Goal: Check status: Check status

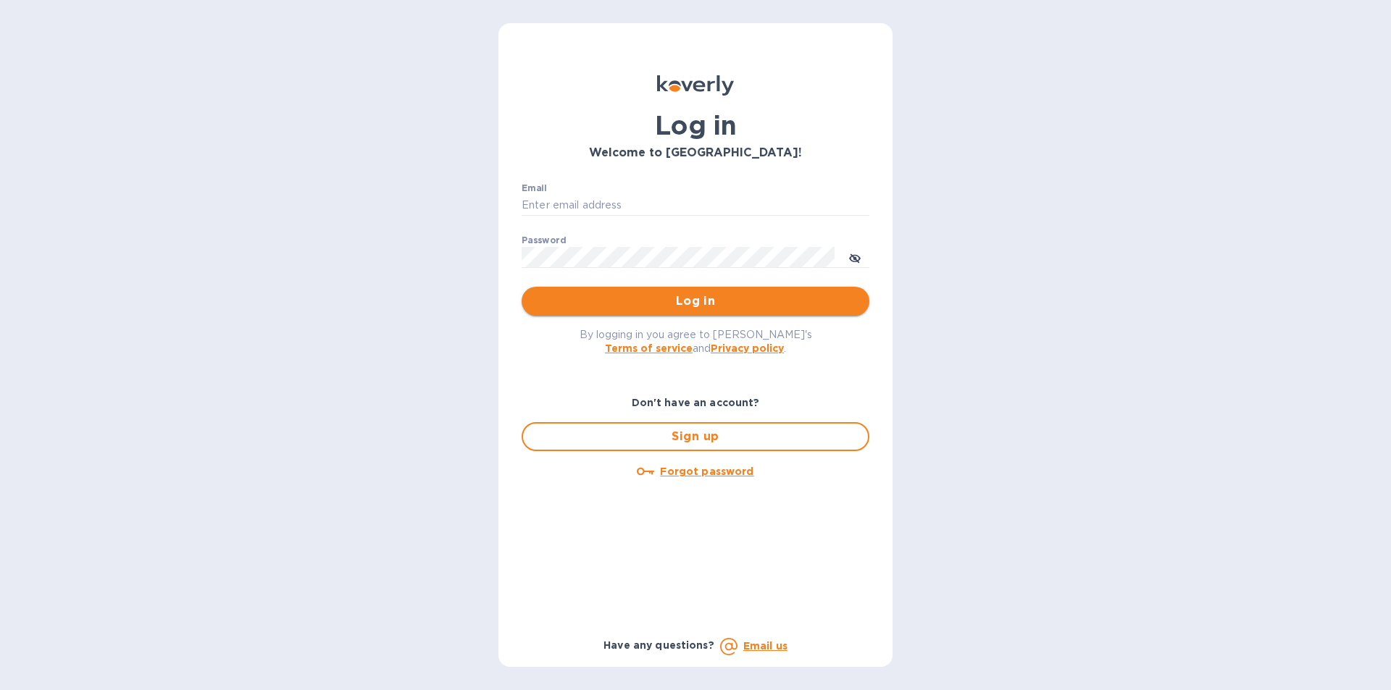
type input "[PERSON_NAME][EMAIL_ADDRESS][DOMAIN_NAME]"
drag, startPoint x: 649, startPoint y: 301, endPoint x: 569, endPoint y: 297, distance: 80.5
click at [649, 301] on span "Log in" at bounding box center [695, 301] width 325 height 17
type input "Josh@classictouchdecor.com"
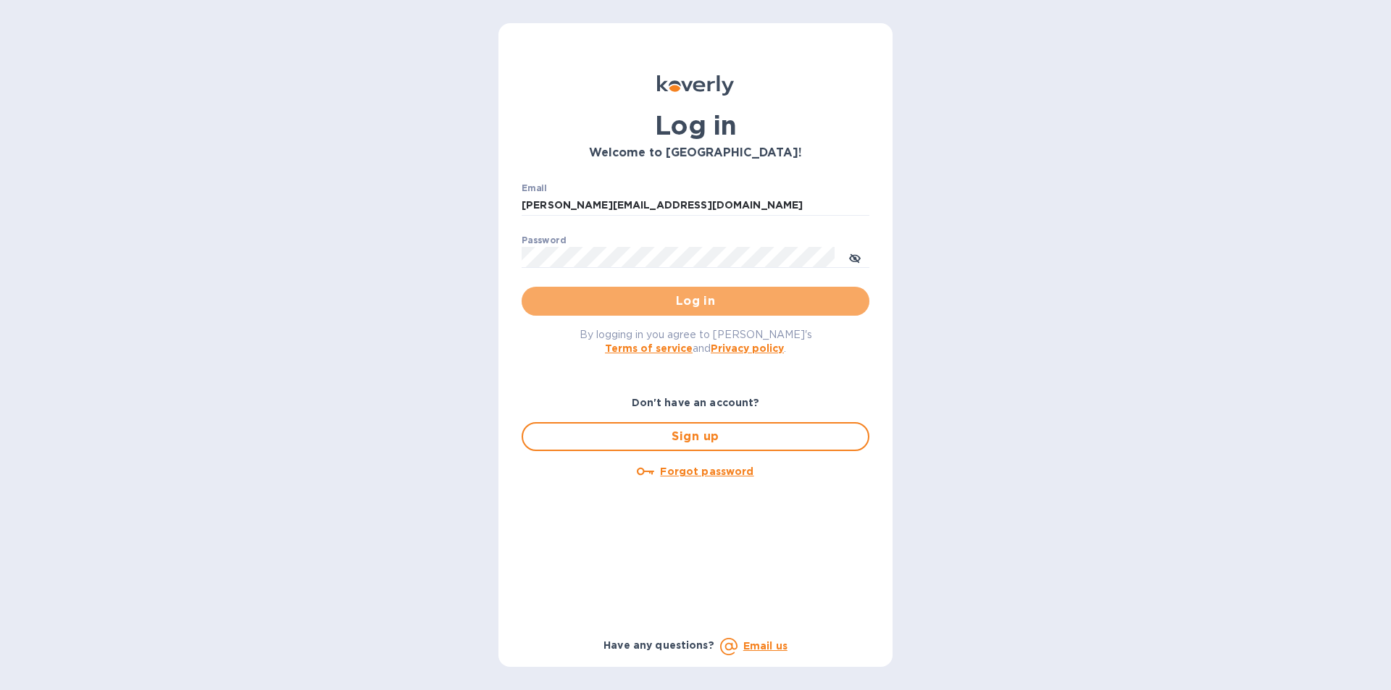
drag, startPoint x: 616, startPoint y: 309, endPoint x: 602, endPoint y: 308, distance: 14.5
click at [615, 309] on span "Log in" at bounding box center [695, 301] width 325 height 17
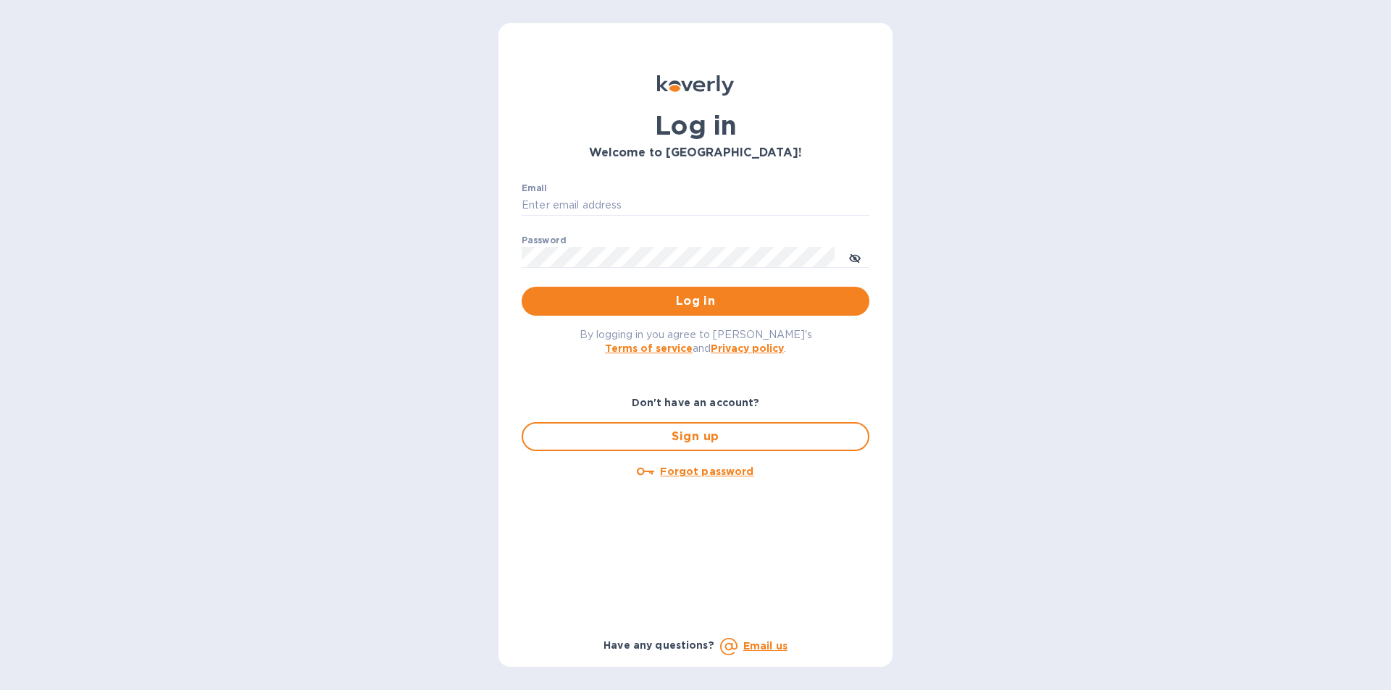
type input "Josh@classictouchdecor.com"
click at [754, 200] on input "Josh@classictouchdecor.com" at bounding box center [696, 206] width 348 height 22
click at [645, 296] on span "Log in" at bounding box center [695, 301] width 325 height 17
type input "[PERSON_NAME][EMAIL_ADDRESS][DOMAIN_NAME]"
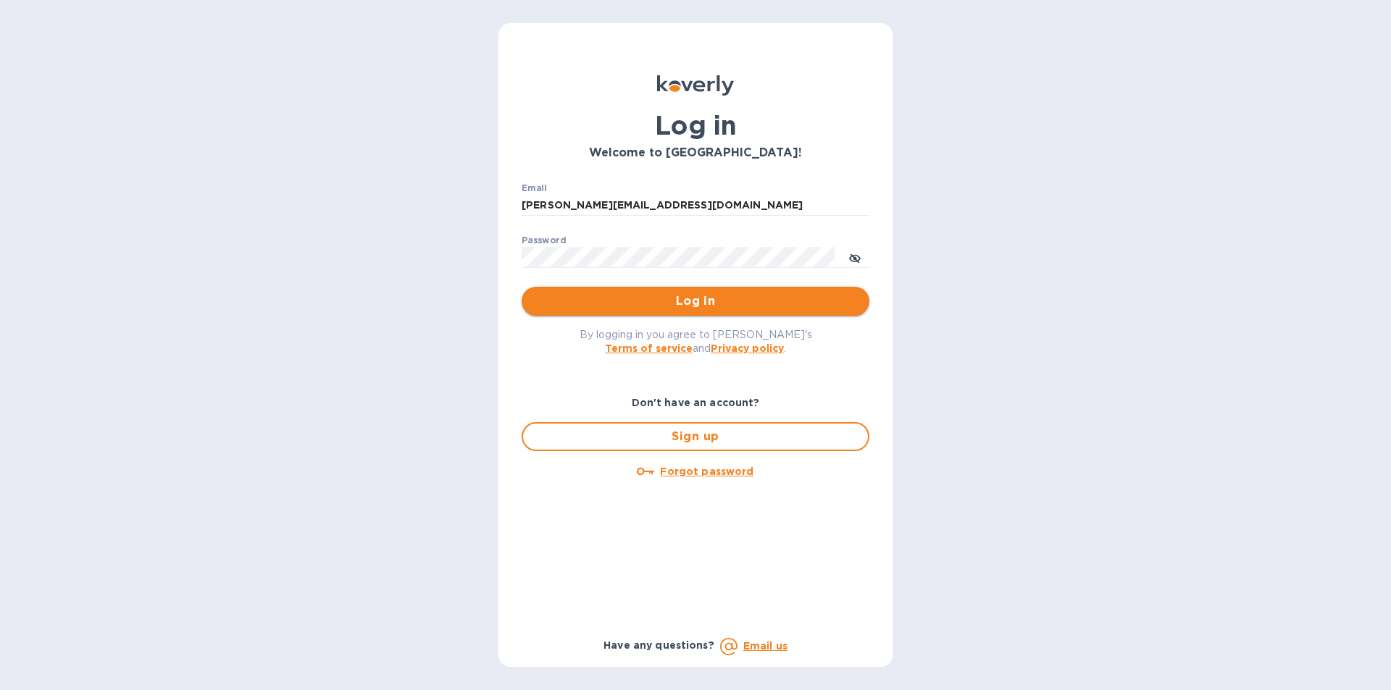
click at [608, 306] on span "Log in" at bounding box center [695, 301] width 325 height 17
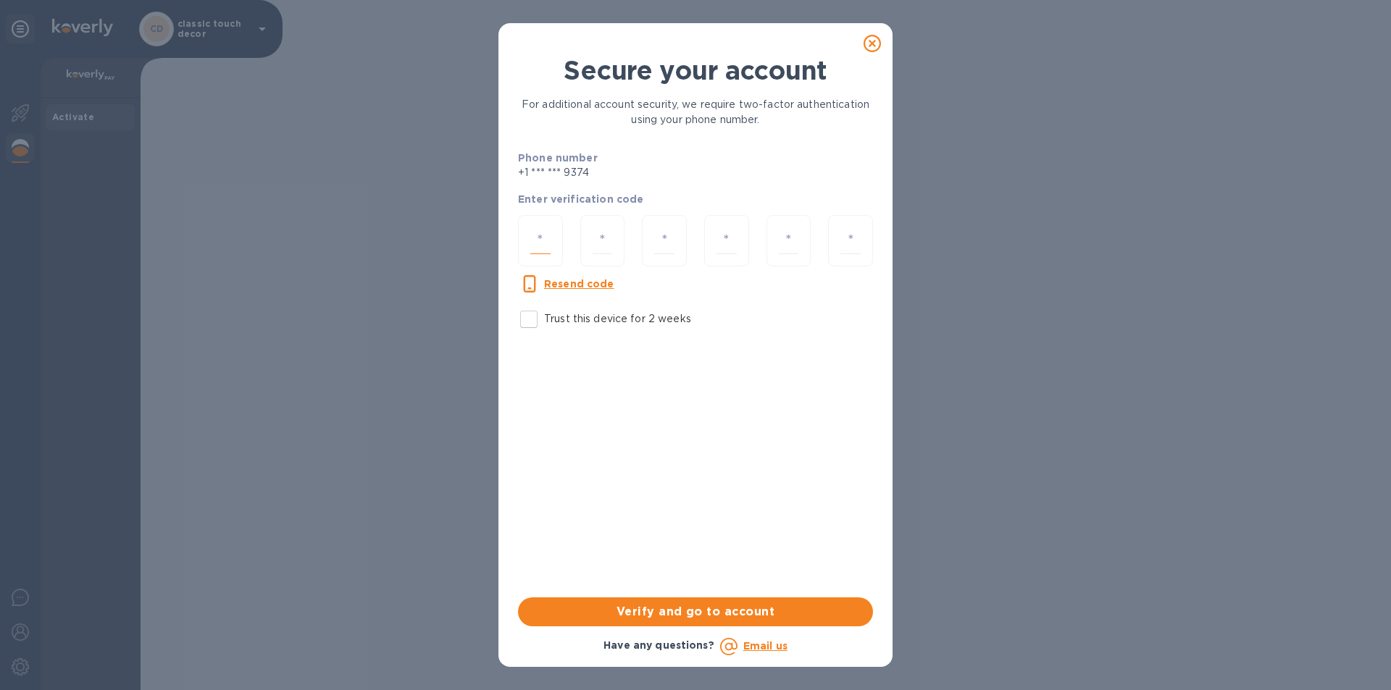
click at [542, 248] on input "number" at bounding box center [540, 240] width 20 height 27
type input "5"
type input "2"
type input "7"
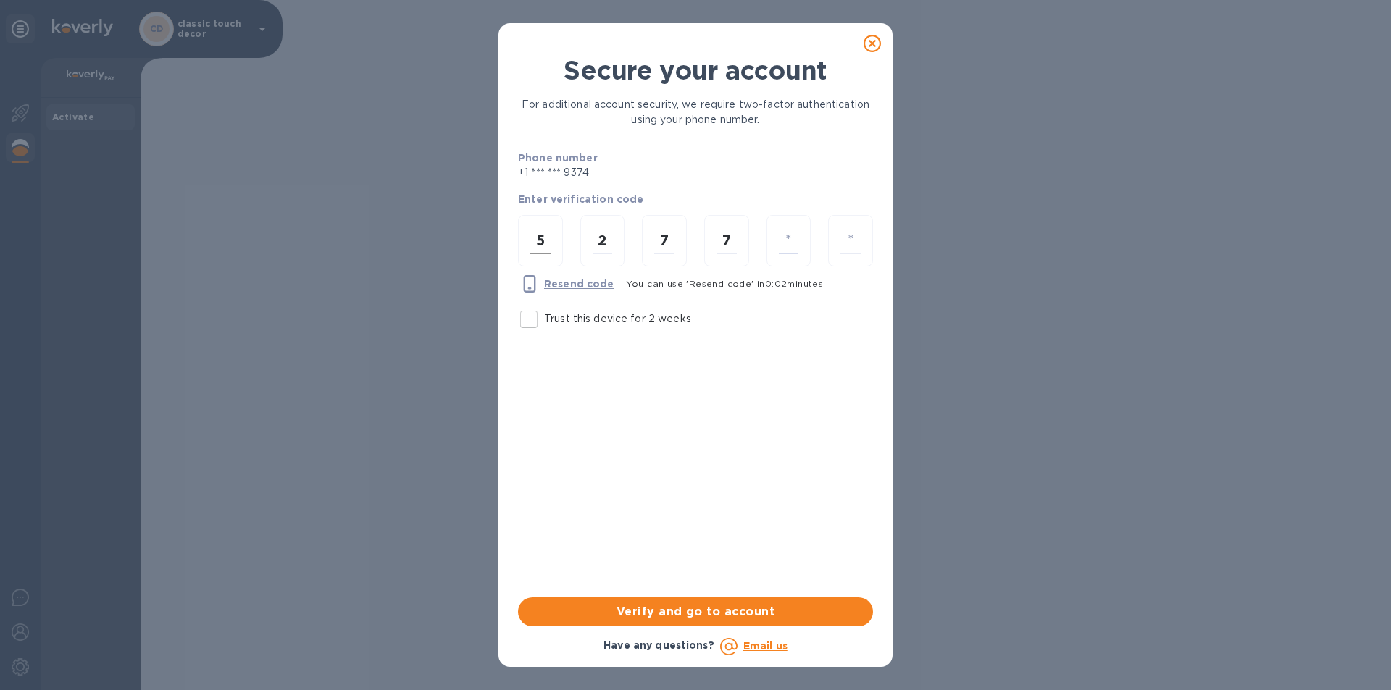
type input "1"
type input "6"
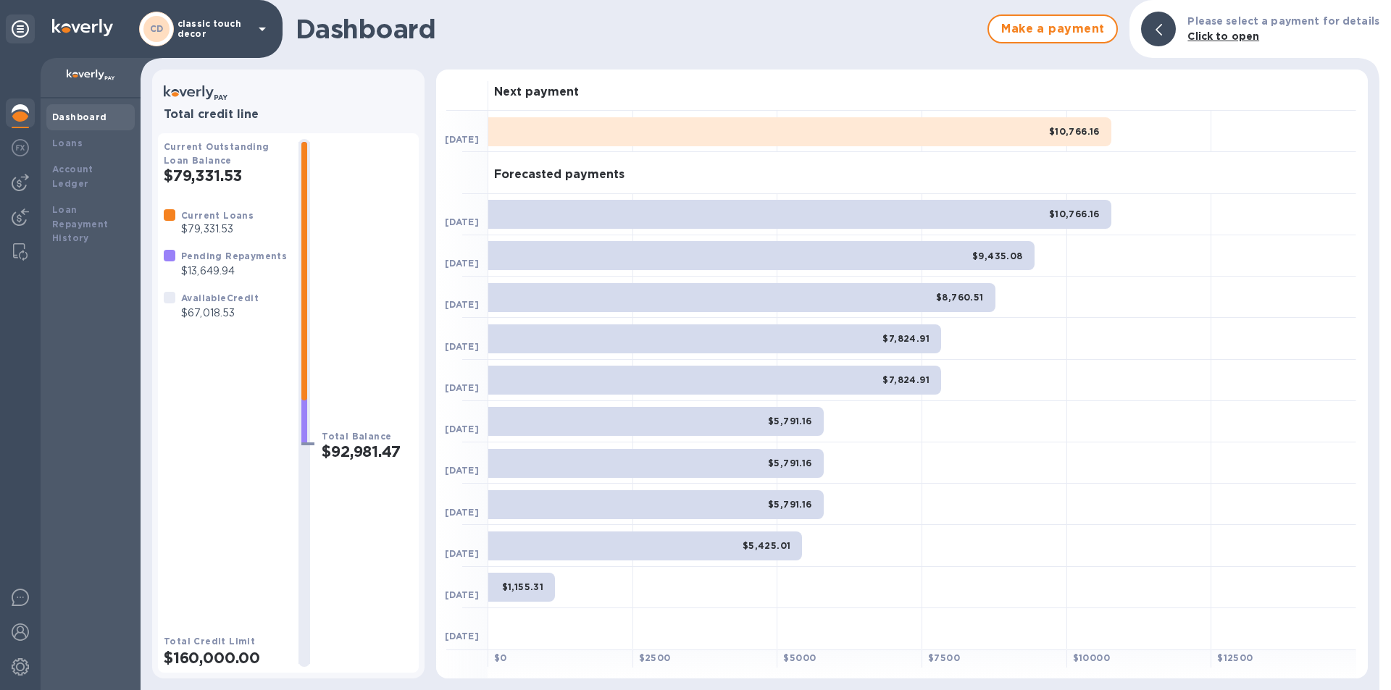
click at [215, 30] on p "classic touch decor" at bounding box center [213, 29] width 72 height 20
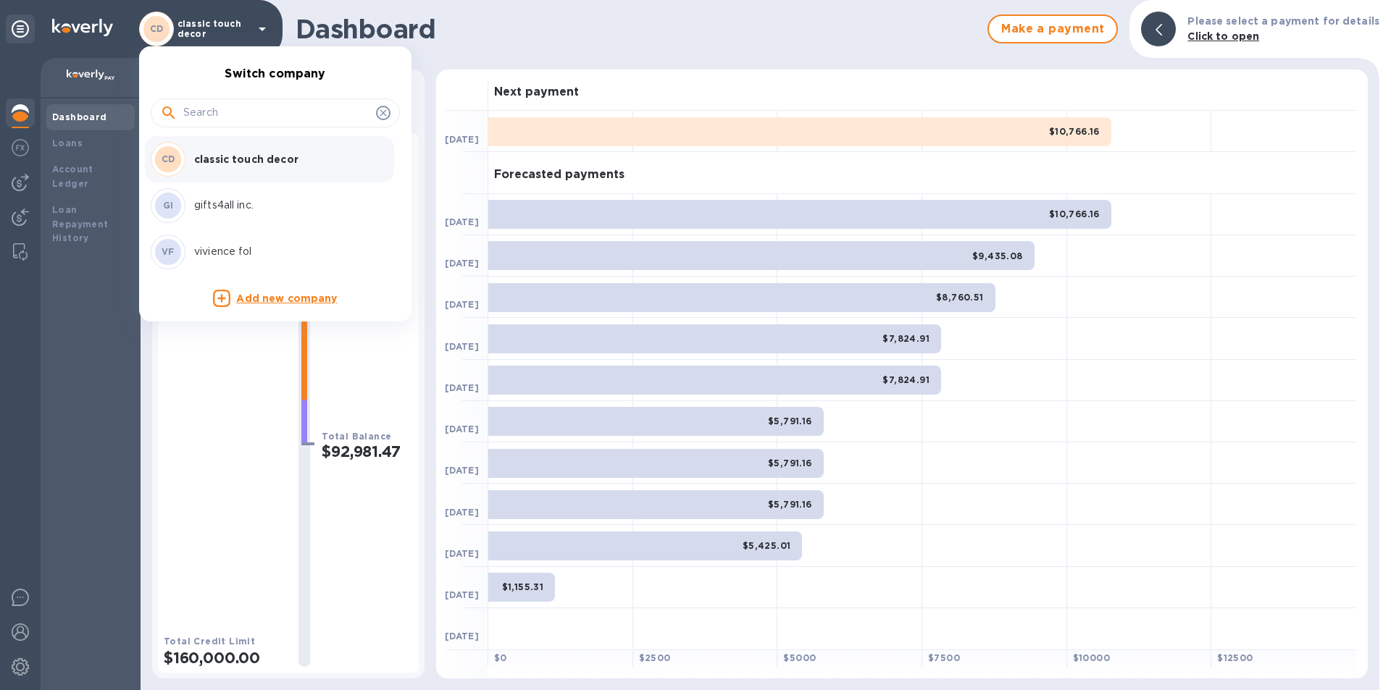
click at [206, 249] on p "vivience fol" at bounding box center [285, 251] width 183 height 15
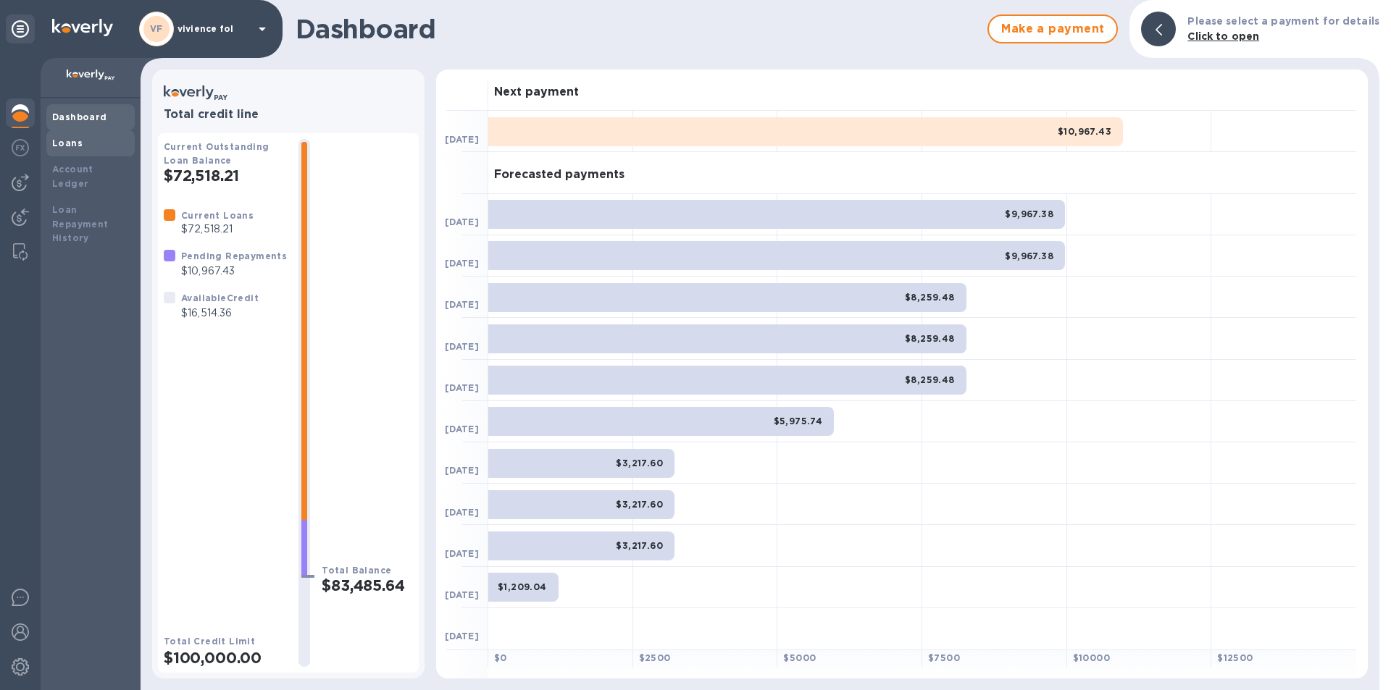
click at [80, 149] on div "Loans" at bounding box center [90, 143] width 77 height 14
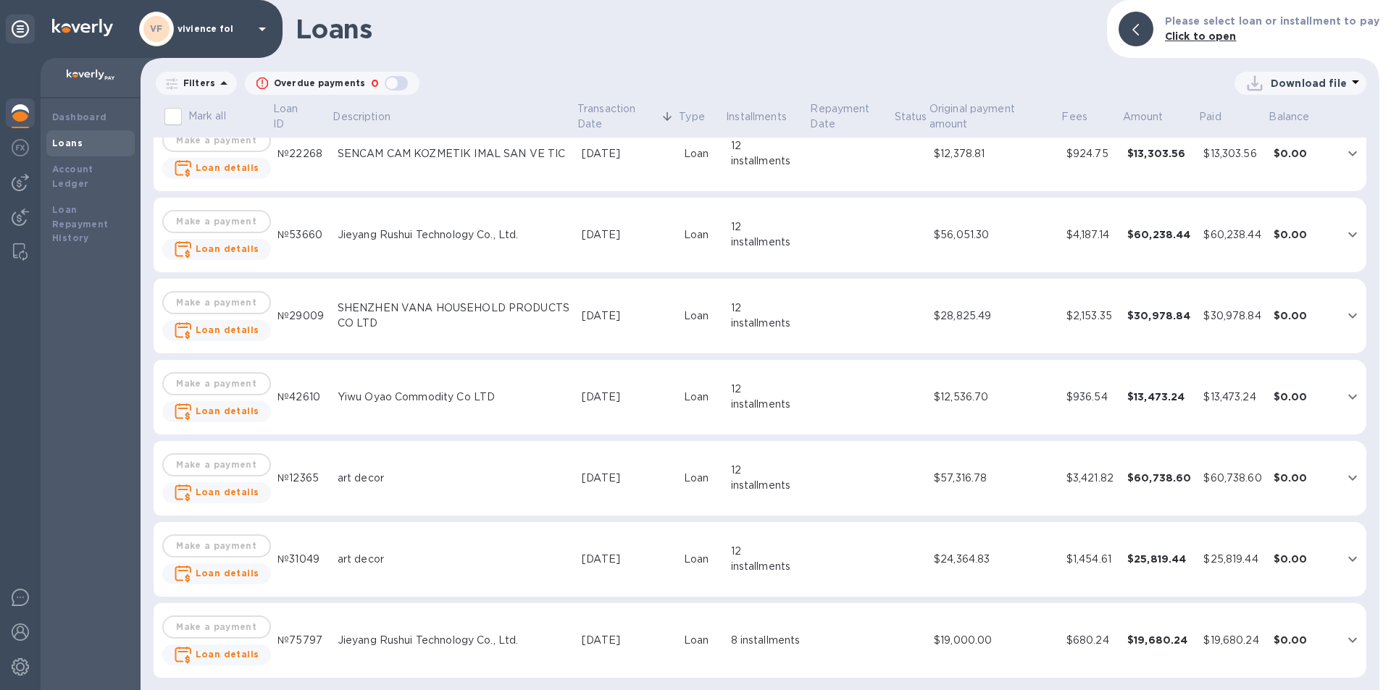
scroll to position [456, 0]
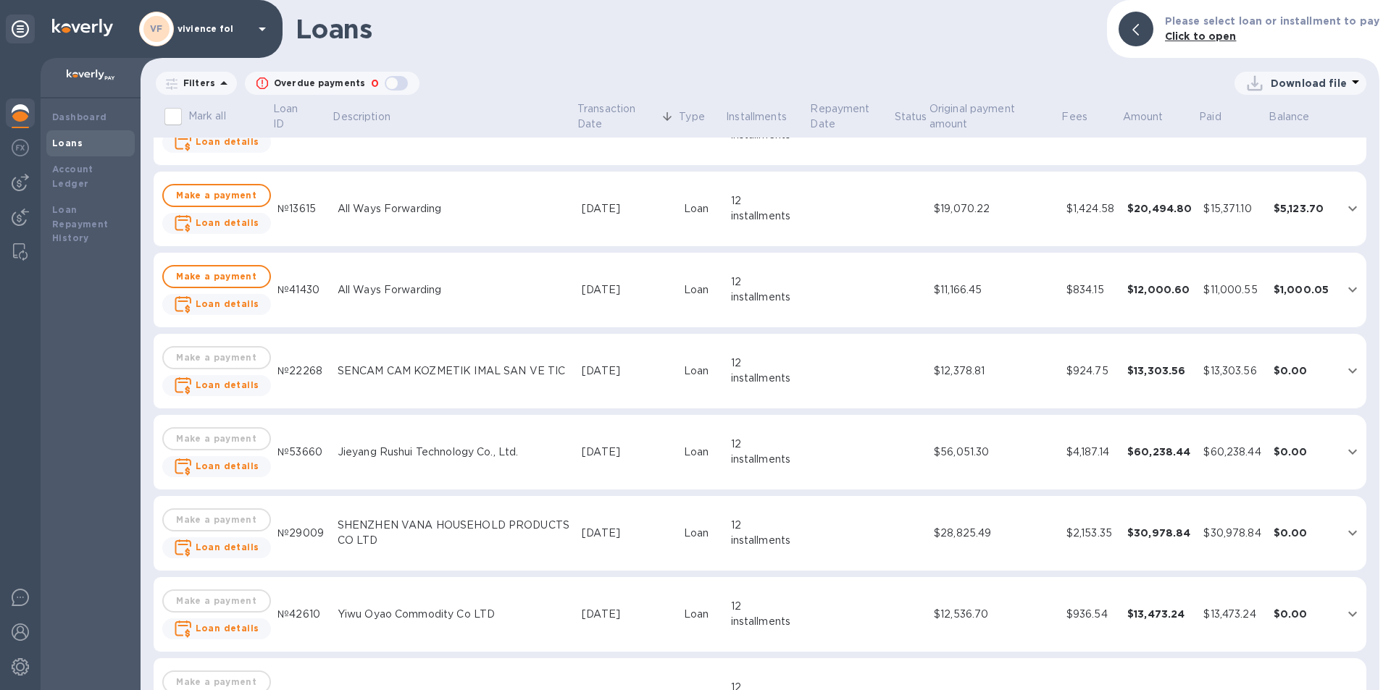
click at [485, 366] on div "SENCAM CAM KOZMETIK IMAL SAN VE TIC" at bounding box center [454, 371] width 233 height 15
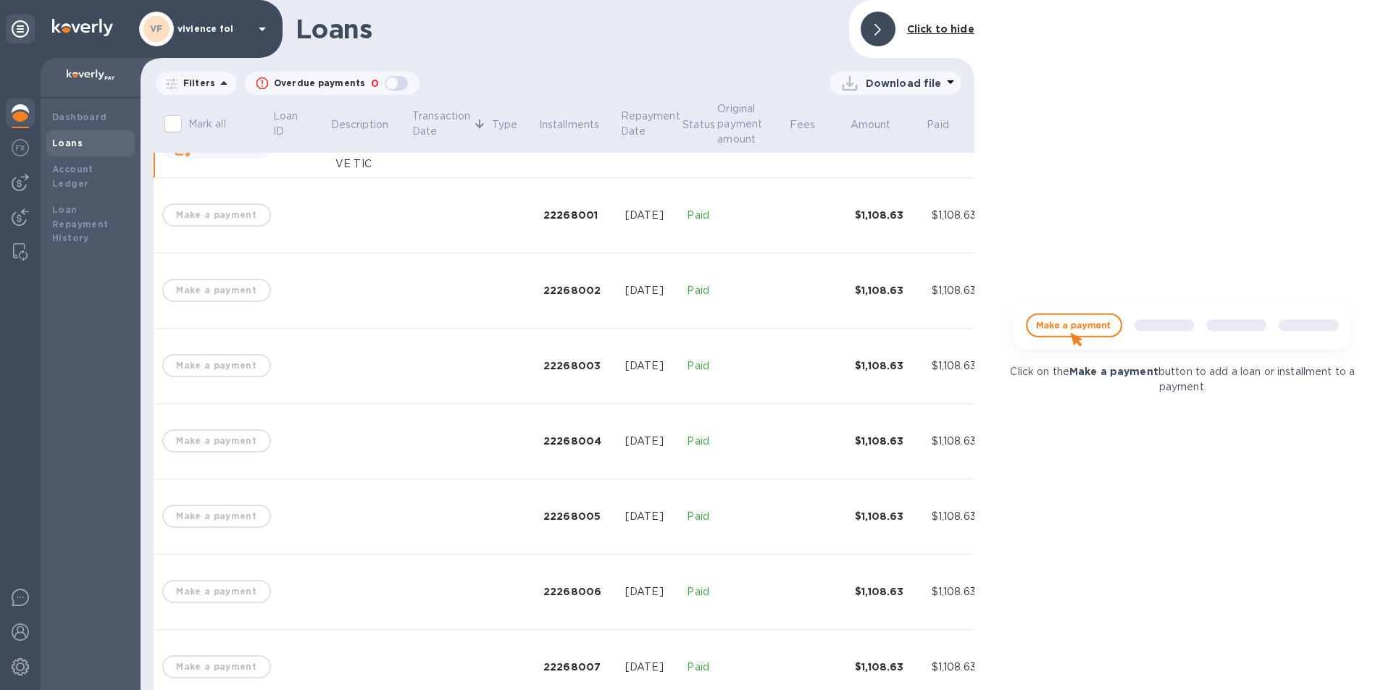
scroll to position [543, 0]
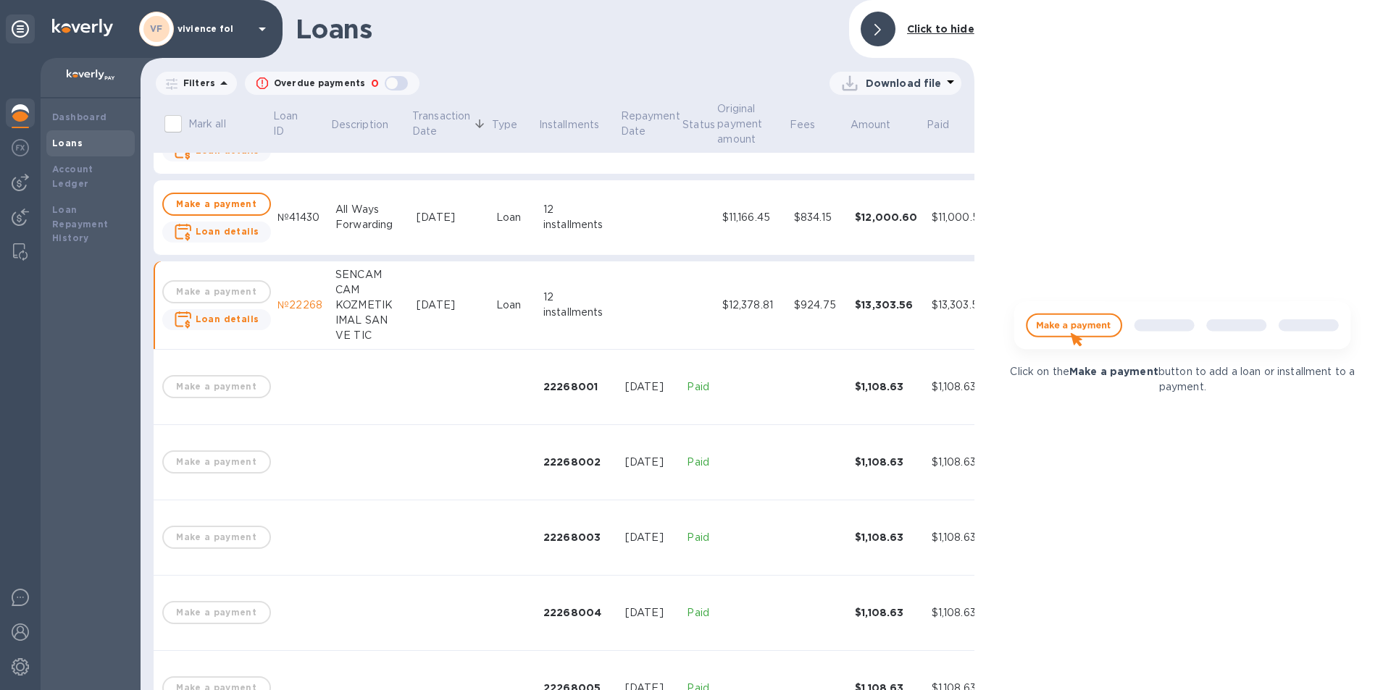
click at [450, 310] on div "Apr 28, 2025" at bounding box center [451, 305] width 68 height 15
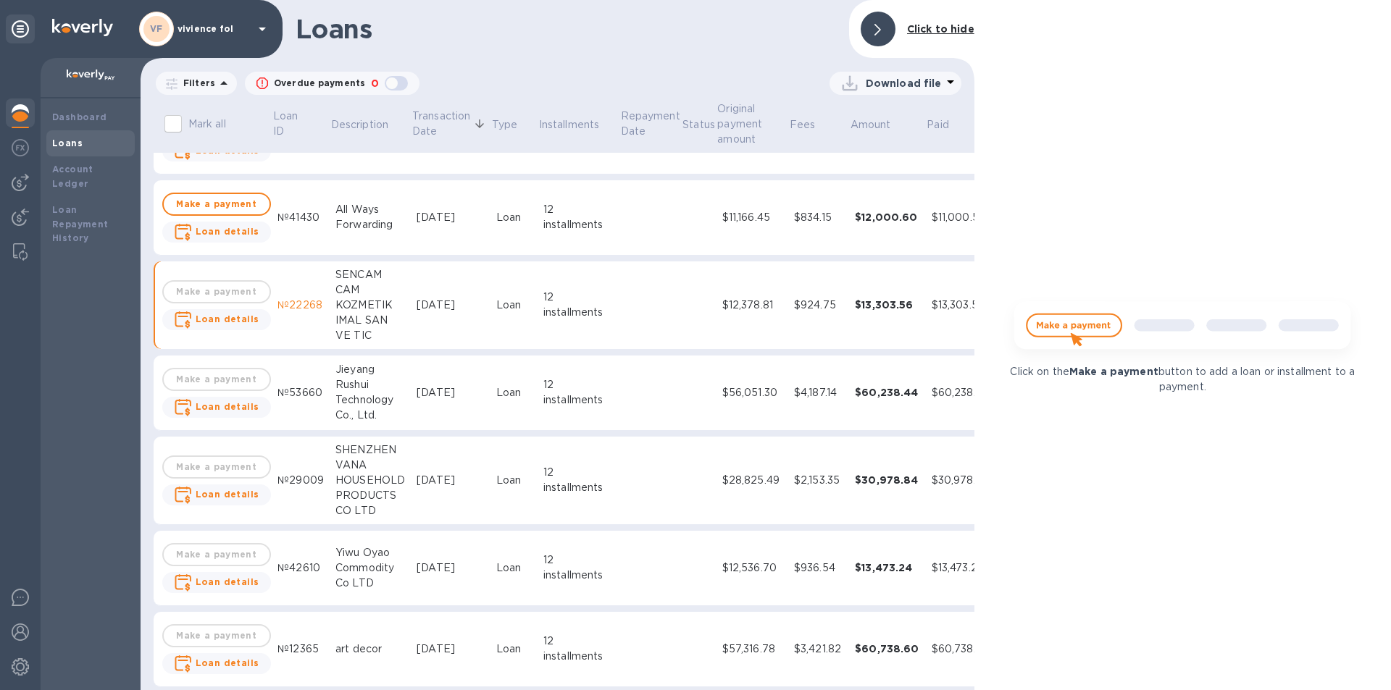
click at [453, 400] on div "Apr 21, 2025" at bounding box center [451, 392] width 68 height 15
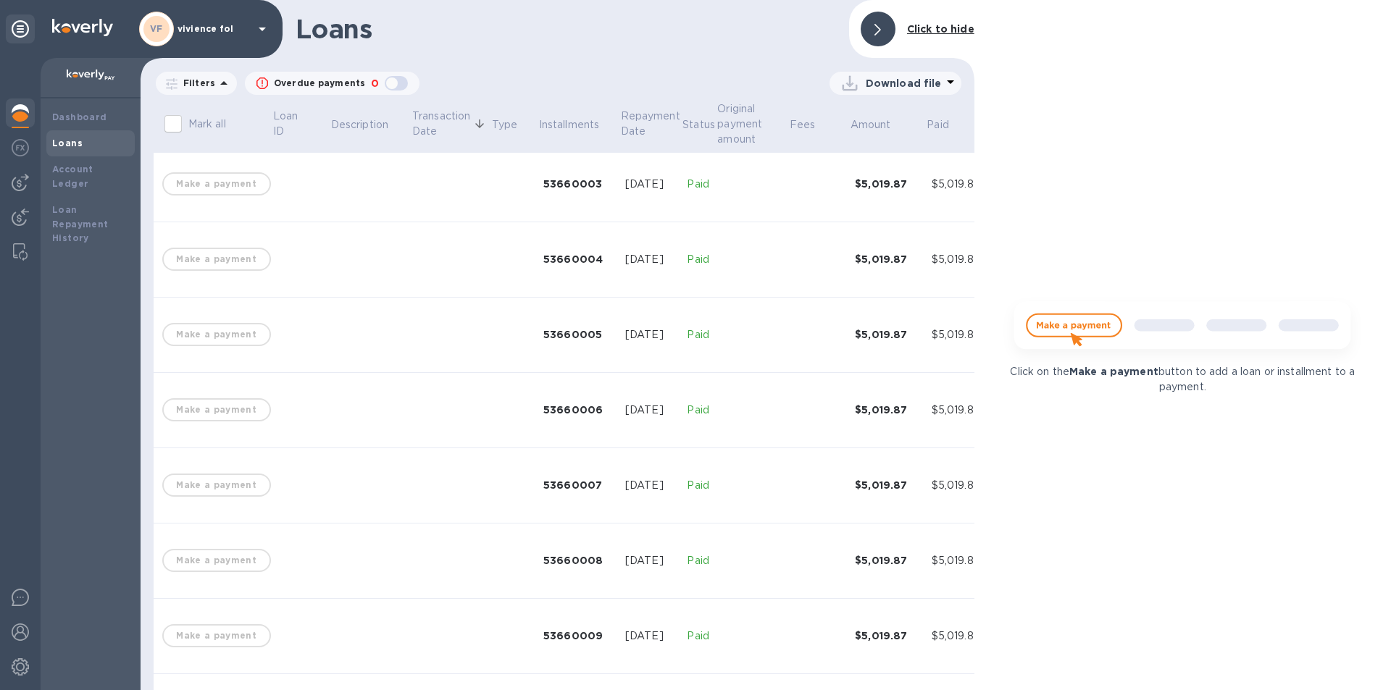
scroll to position [543, 0]
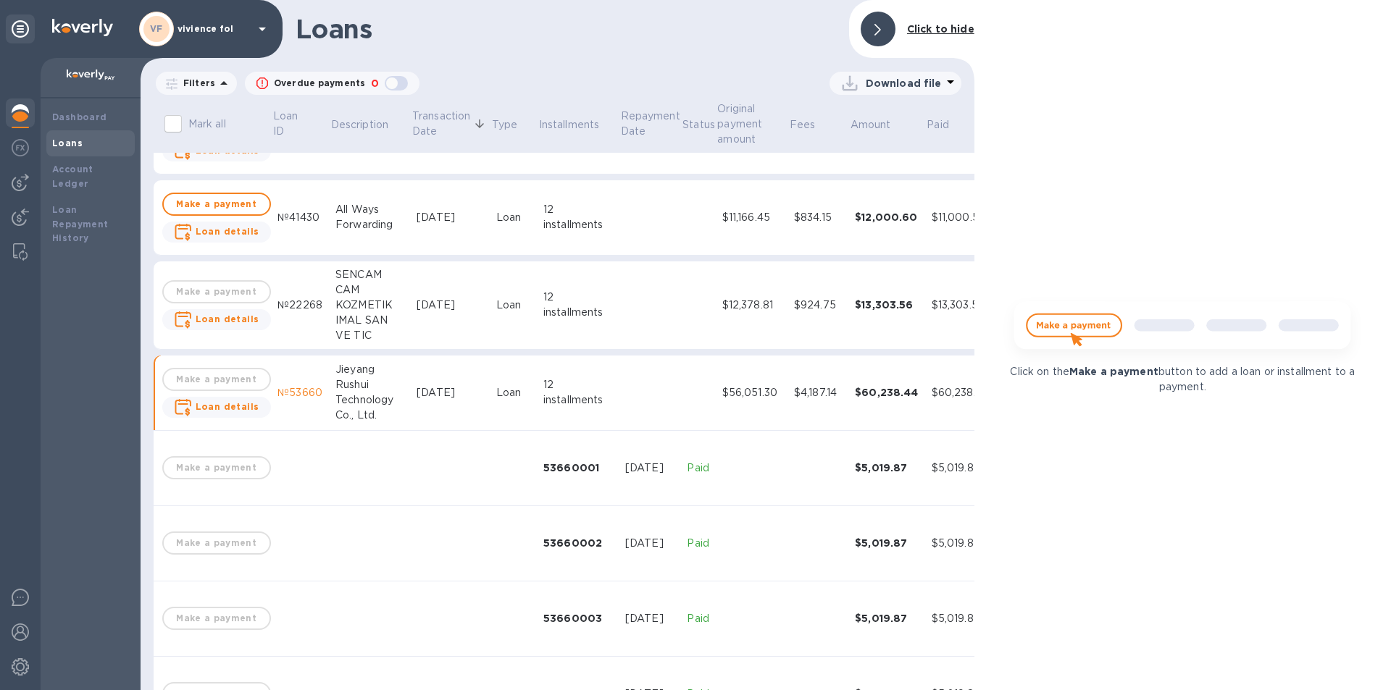
click at [463, 385] on div "Apr 21, 2025" at bounding box center [451, 392] width 68 height 15
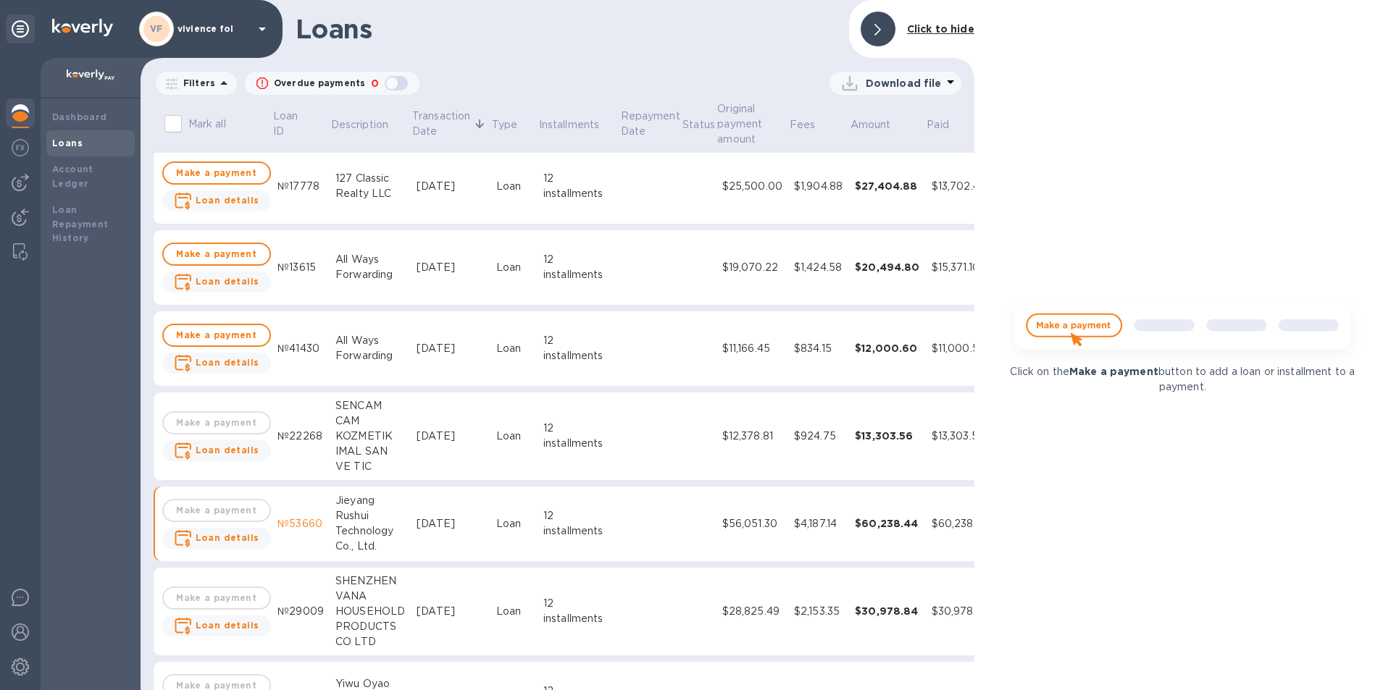
scroll to position [398, 0]
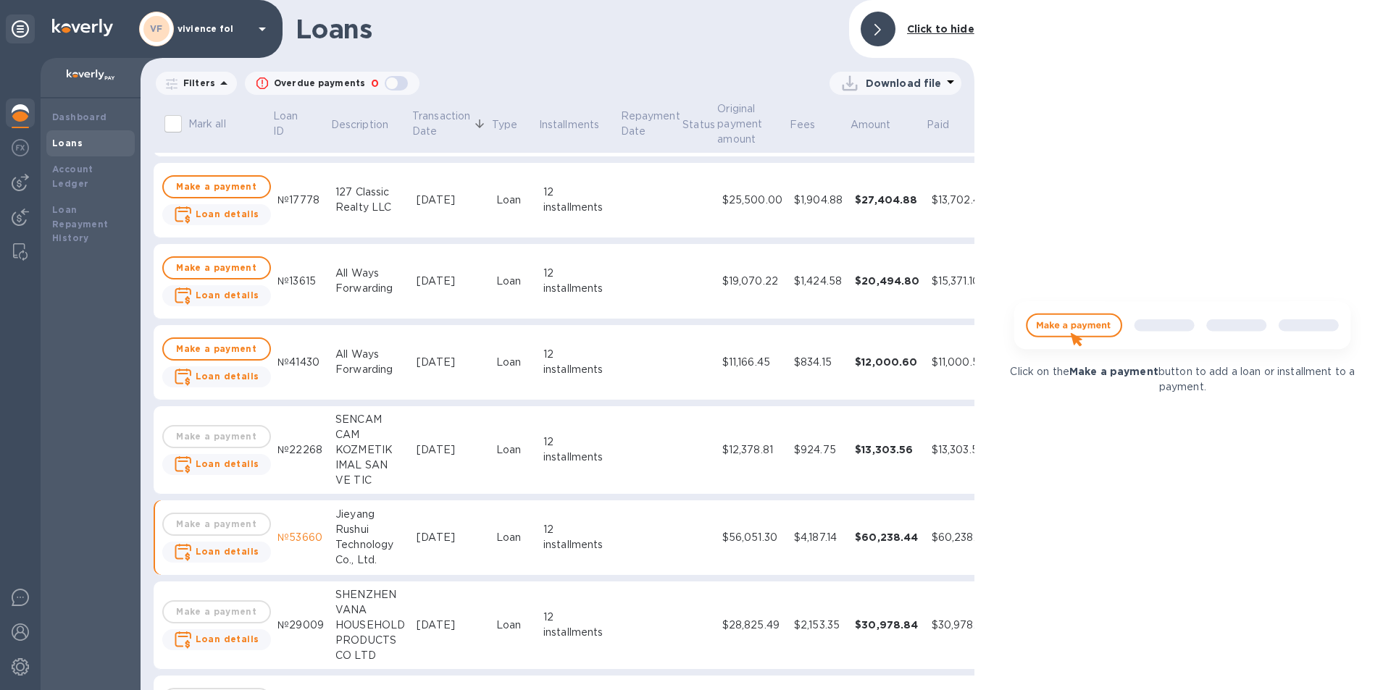
click at [454, 368] on div "May 27, 2025" at bounding box center [451, 362] width 68 height 15
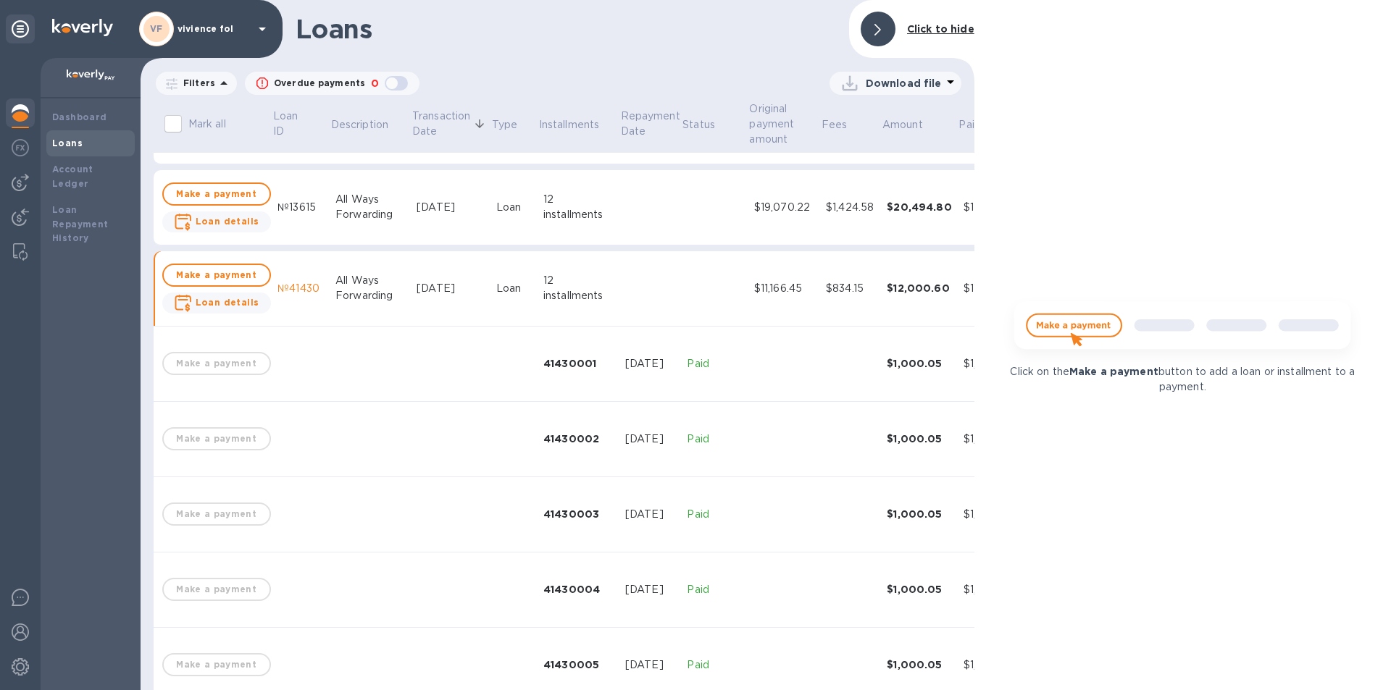
scroll to position [326, 0]
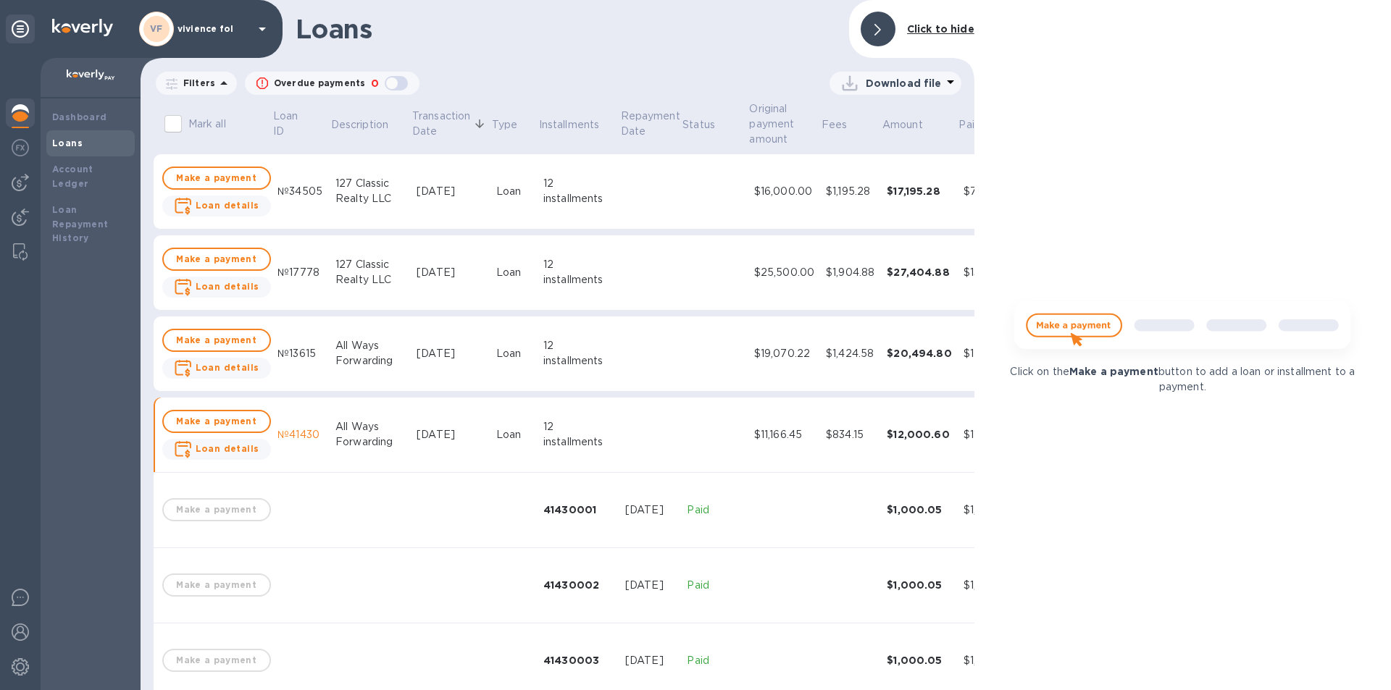
click at [466, 432] on div "May 27, 2025" at bounding box center [451, 434] width 68 height 15
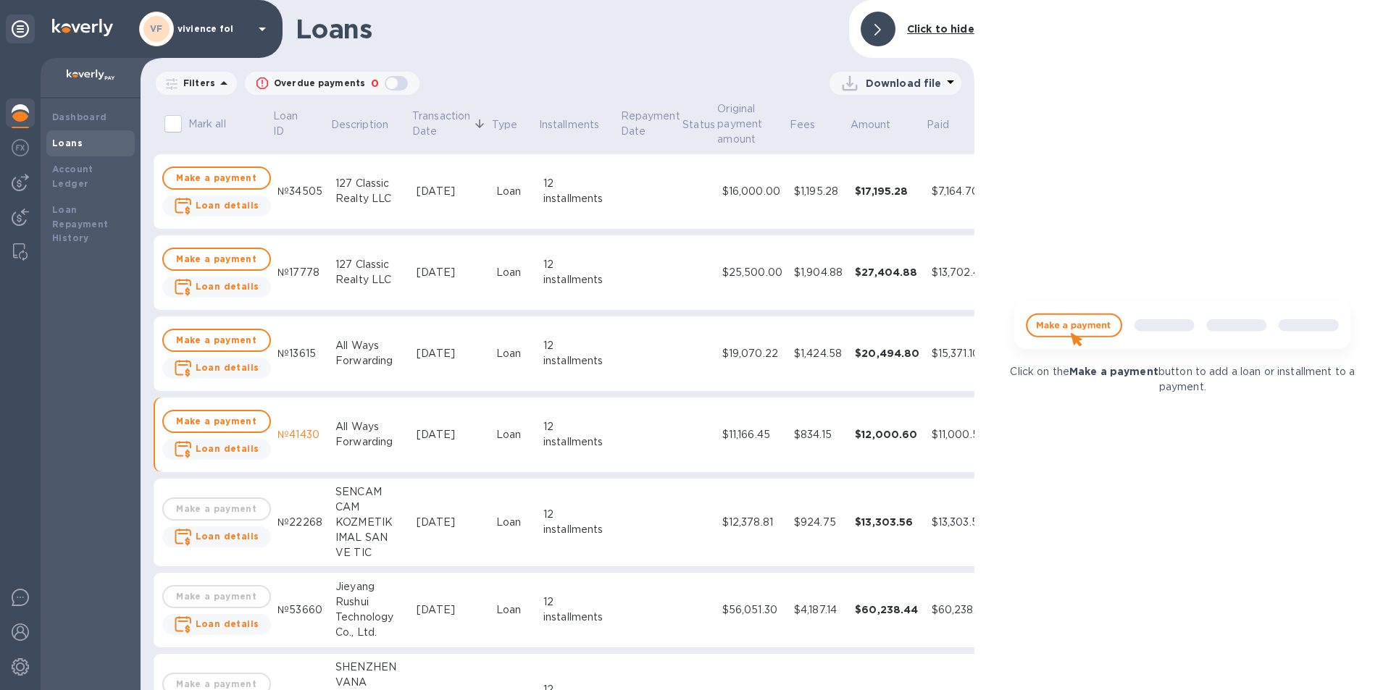
click at [471, 362] on td "Jun 10, 2025" at bounding box center [451, 354] width 80 height 75
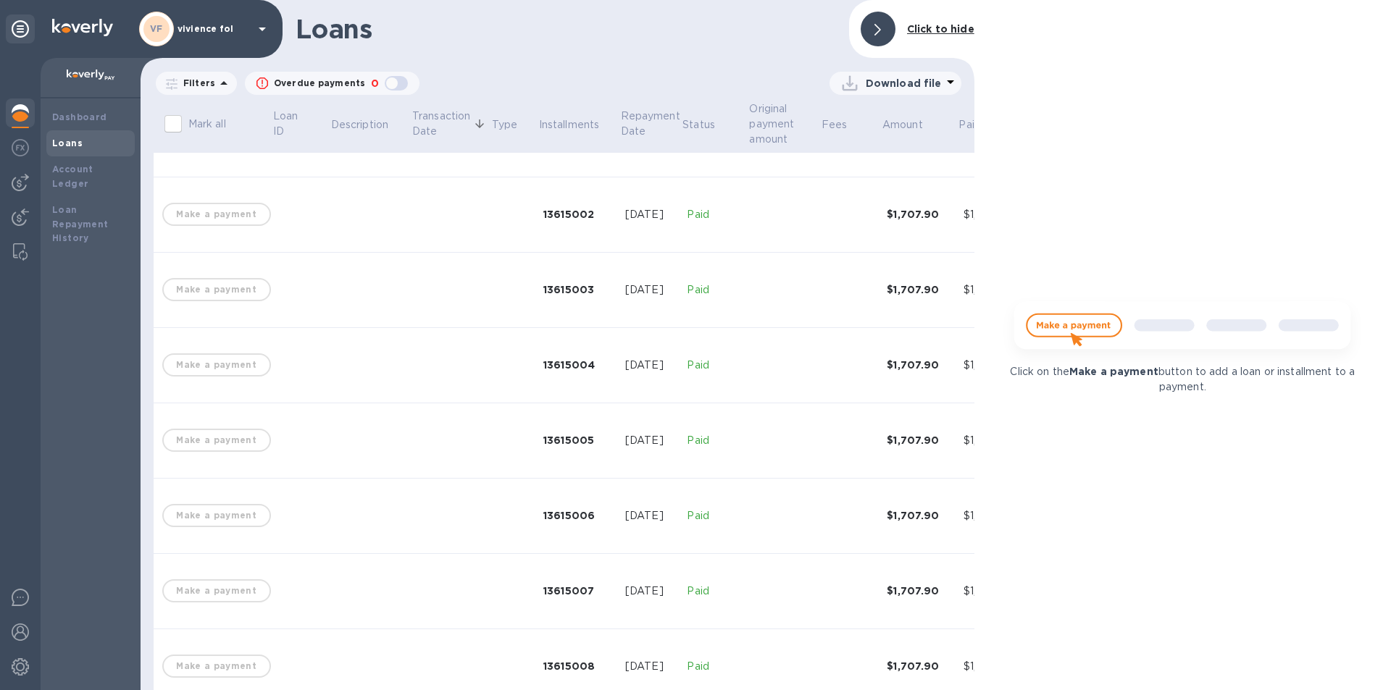
scroll to position [254, 0]
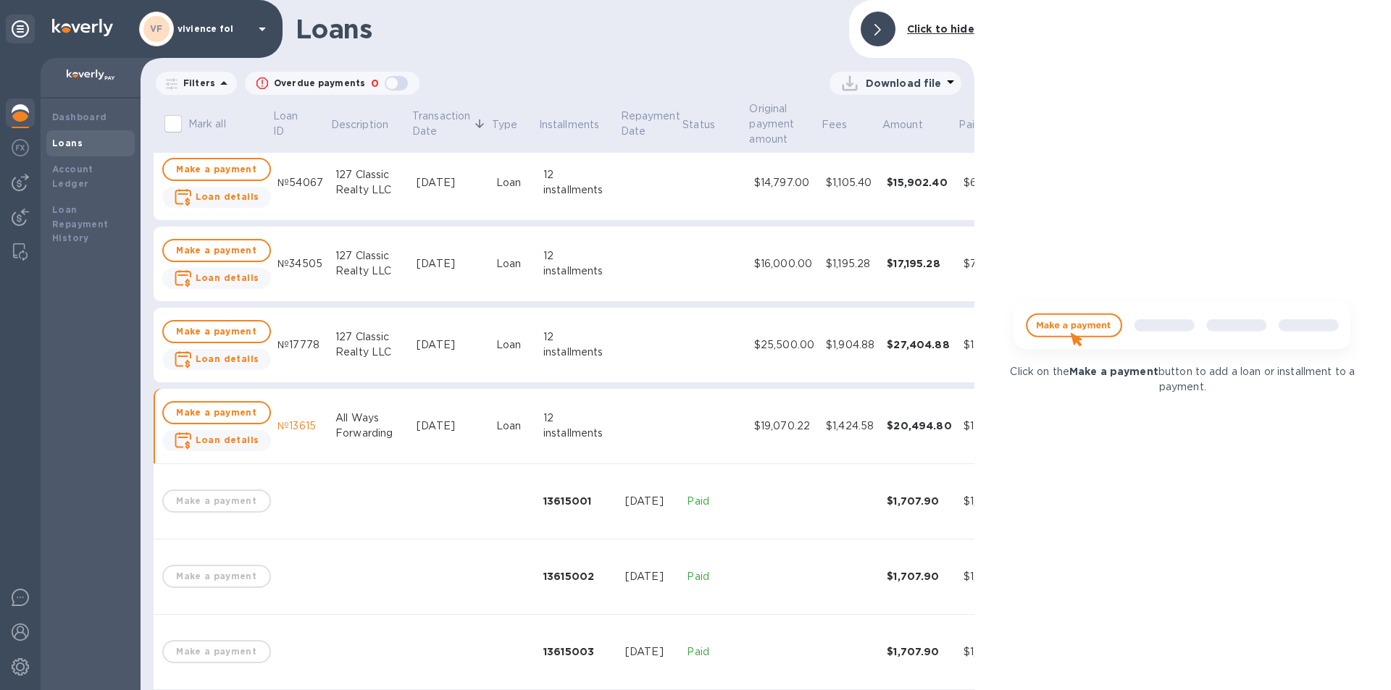
click at [466, 419] on div "Jun 10, 2025" at bounding box center [451, 426] width 68 height 15
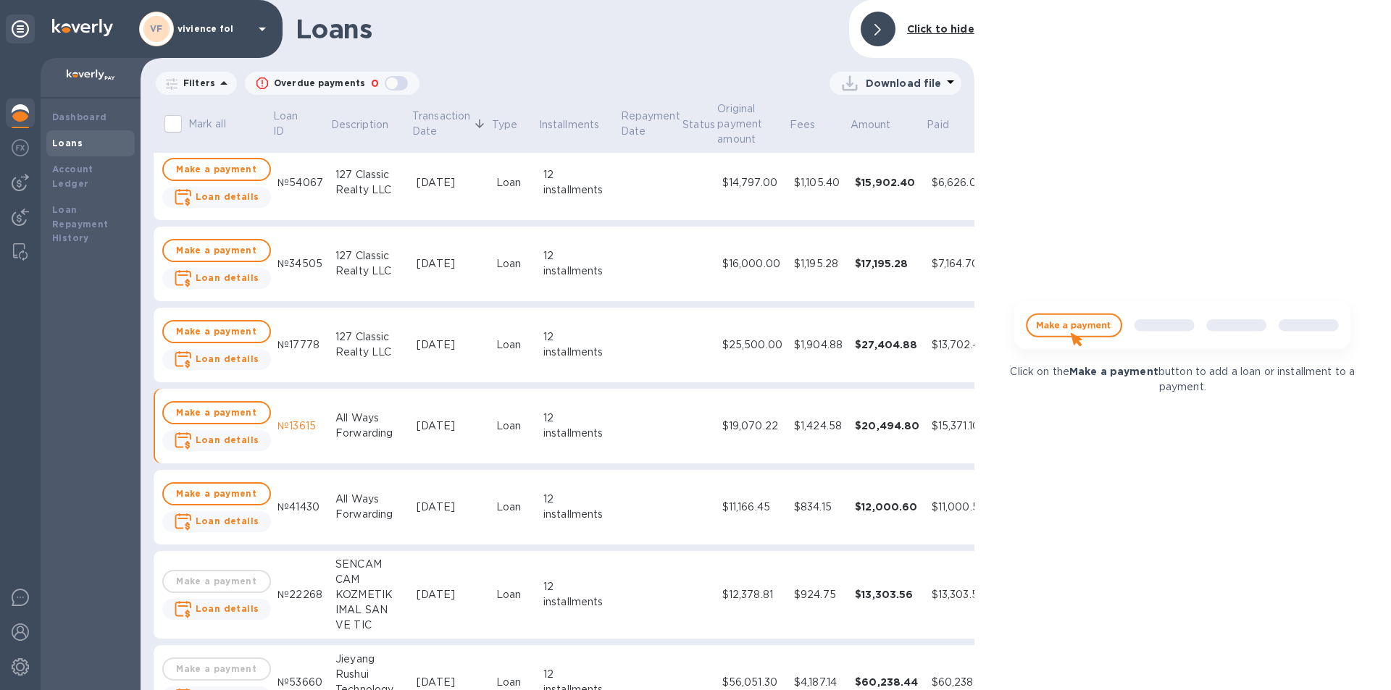
click at [453, 351] on div "Jun 30, 2025" at bounding box center [451, 345] width 68 height 15
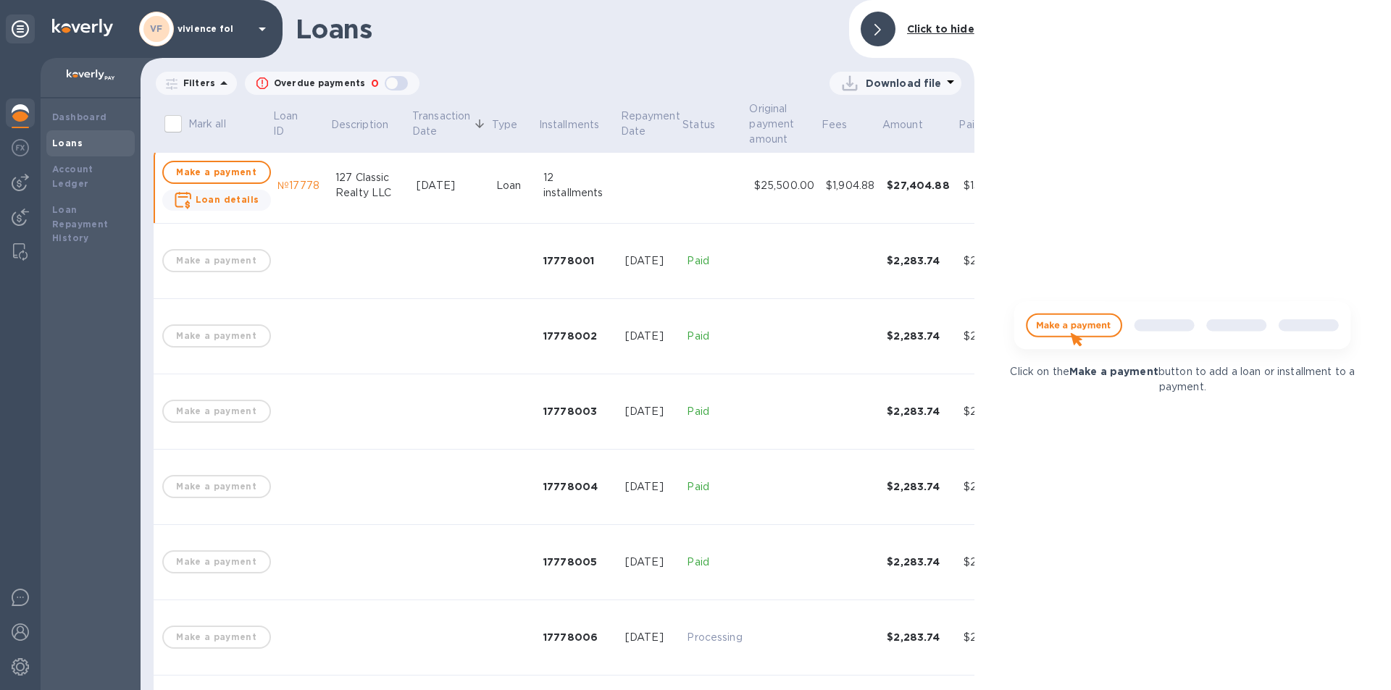
scroll to position [254, 0]
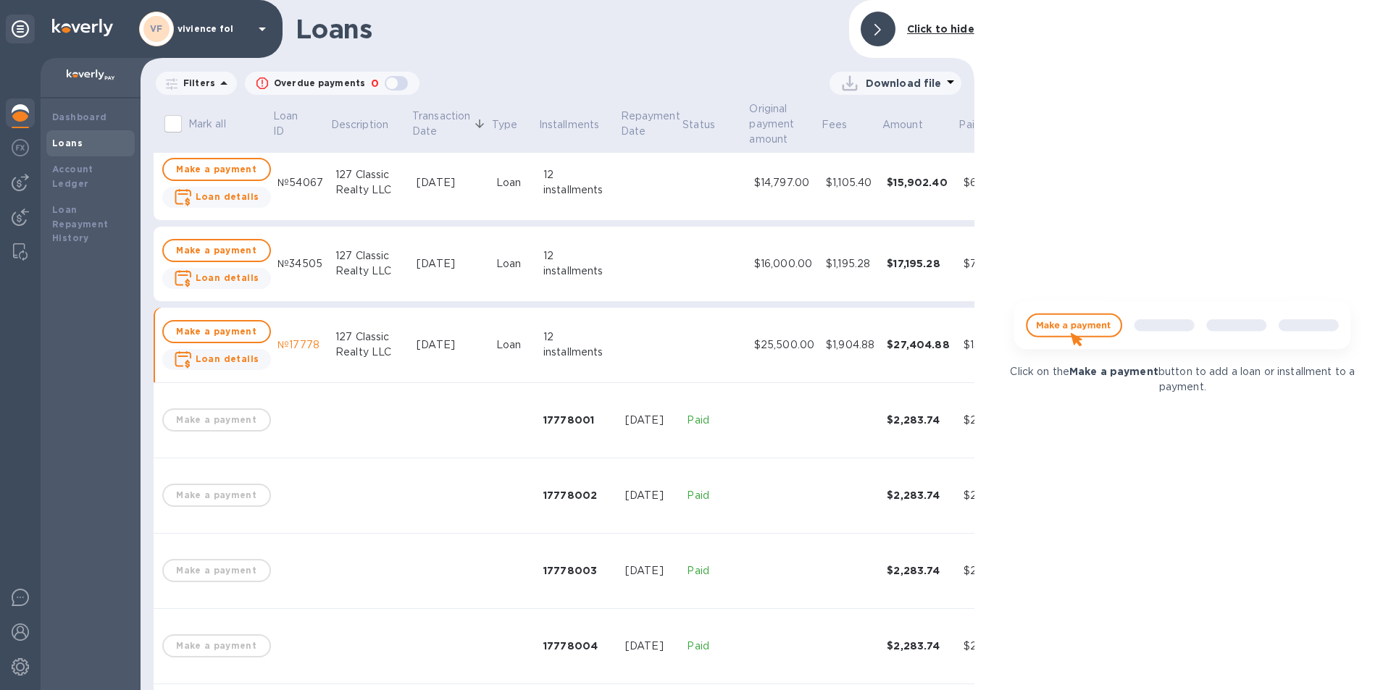
click at [443, 356] on td "Jun 30, 2025" at bounding box center [451, 345] width 80 height 75
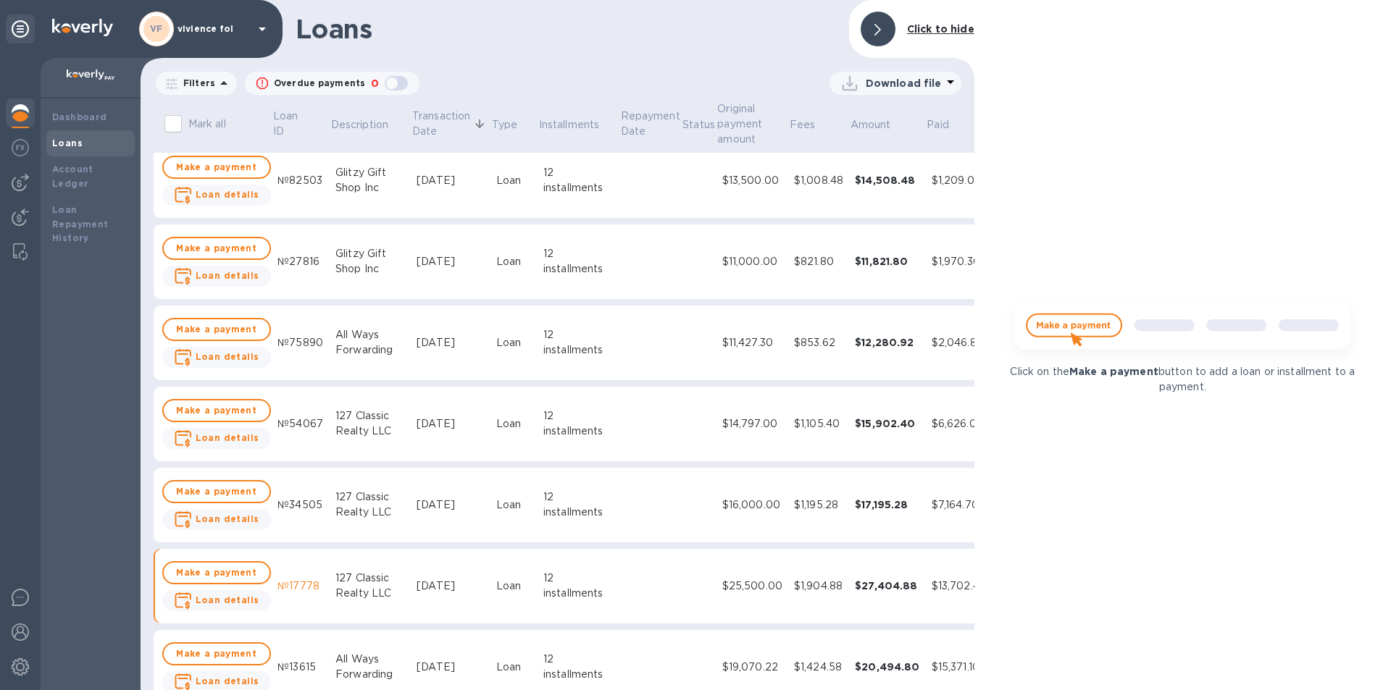
scroll to position [0, 0]
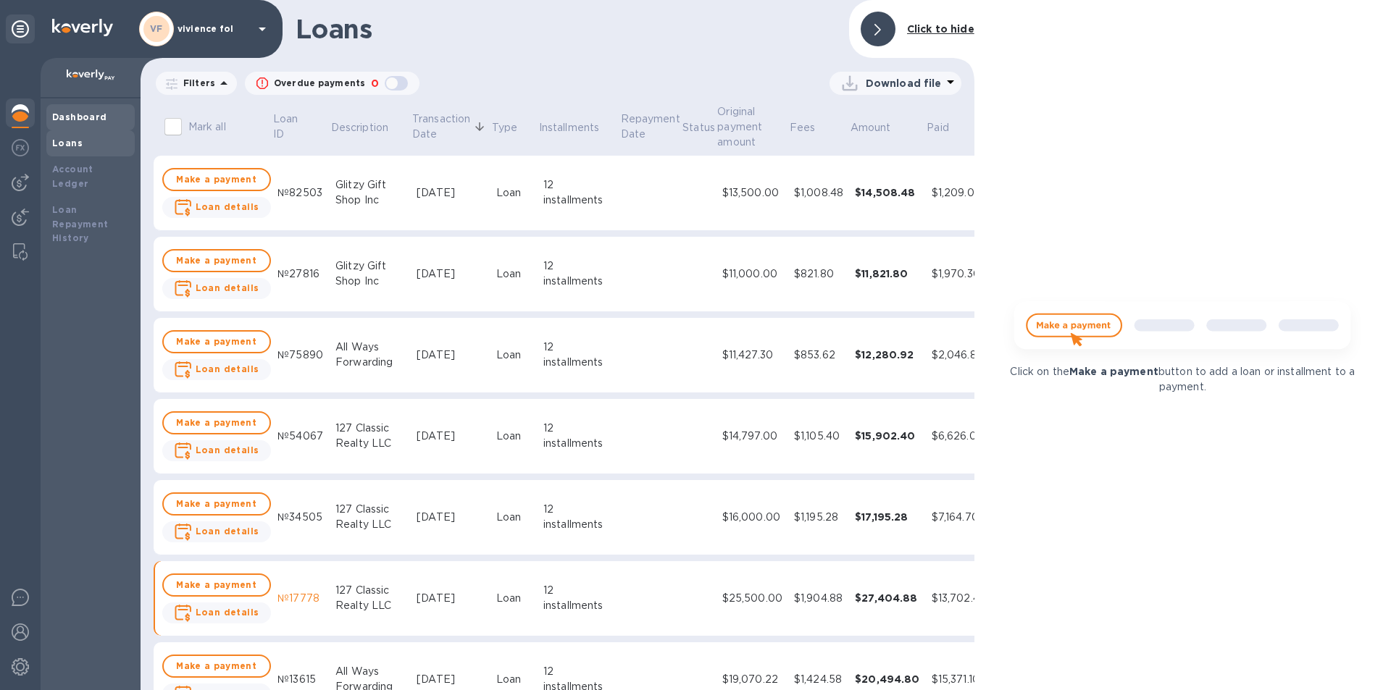
click at [93, 121] on b "Dashboard" at bounding box center [79, 117] width 55 height 11
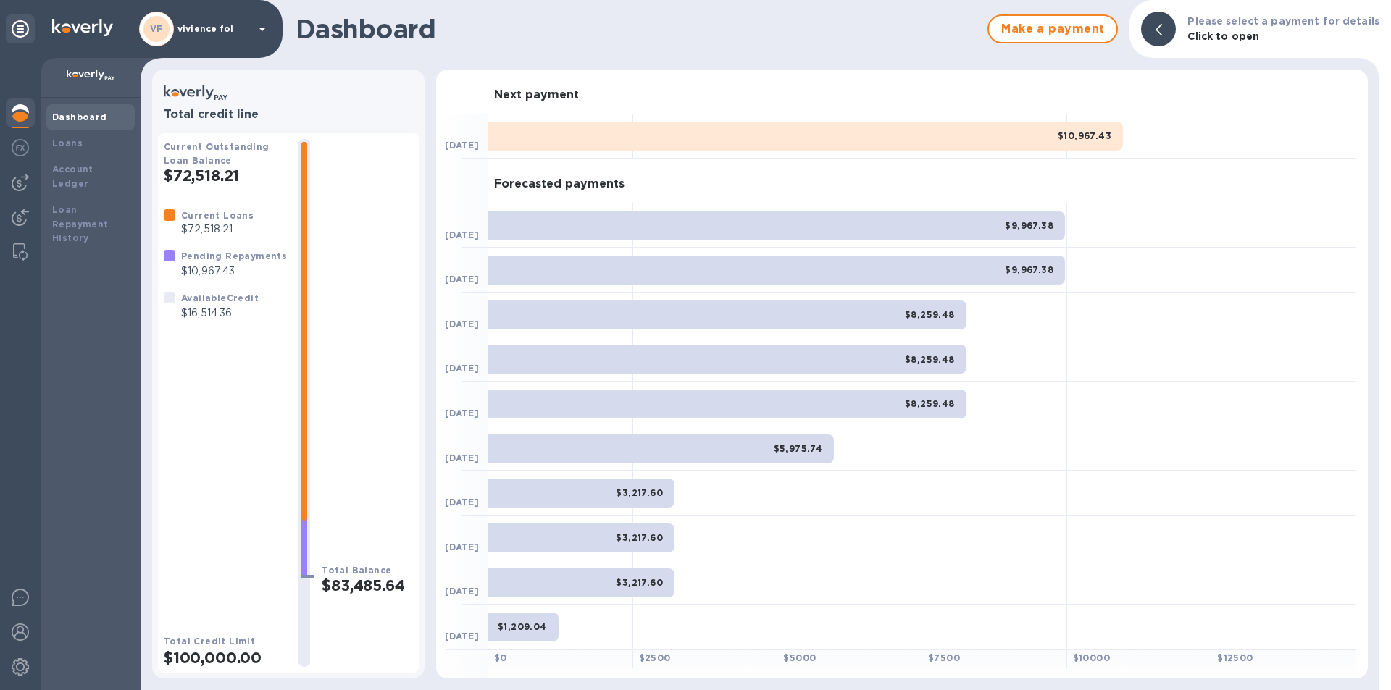
click at [222, 30] on p "vivience fol" at bounding box center [213, 29] width 72 height 10
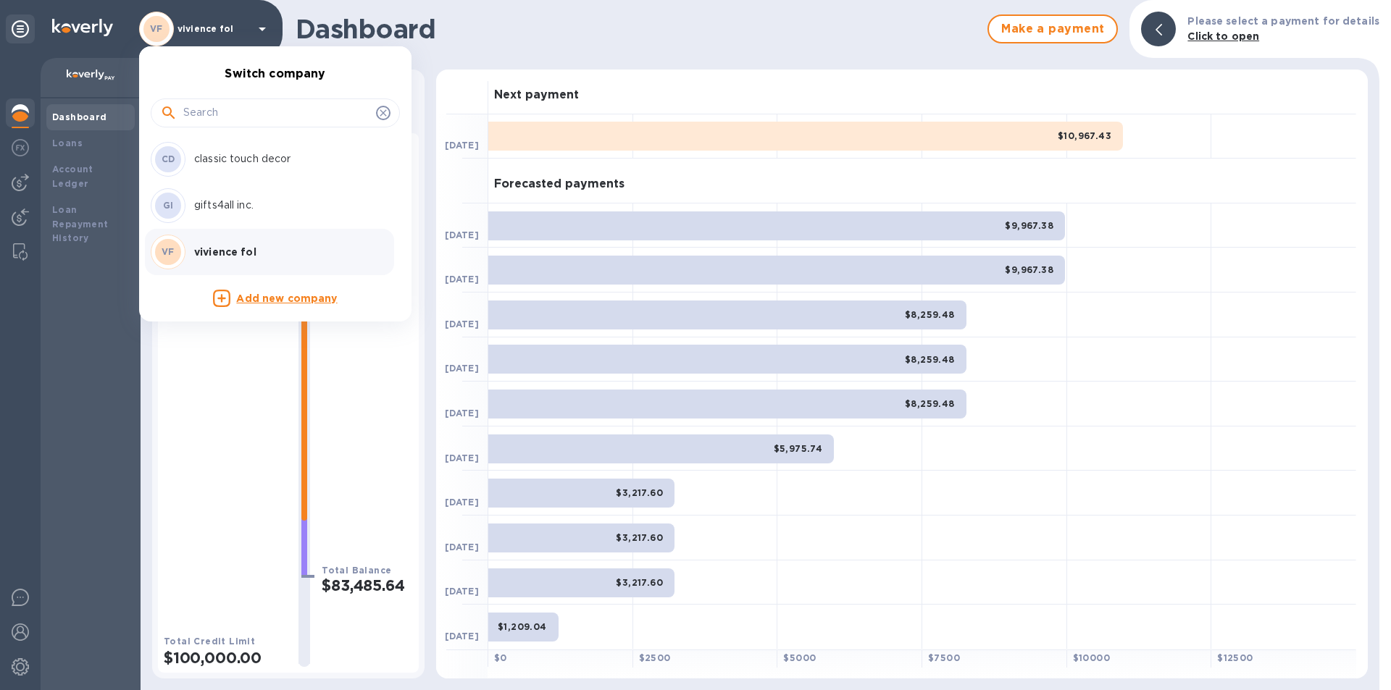
click at [229, 162] on p "classic touch decor" at bounding box center [285, 158] width 183 height 15
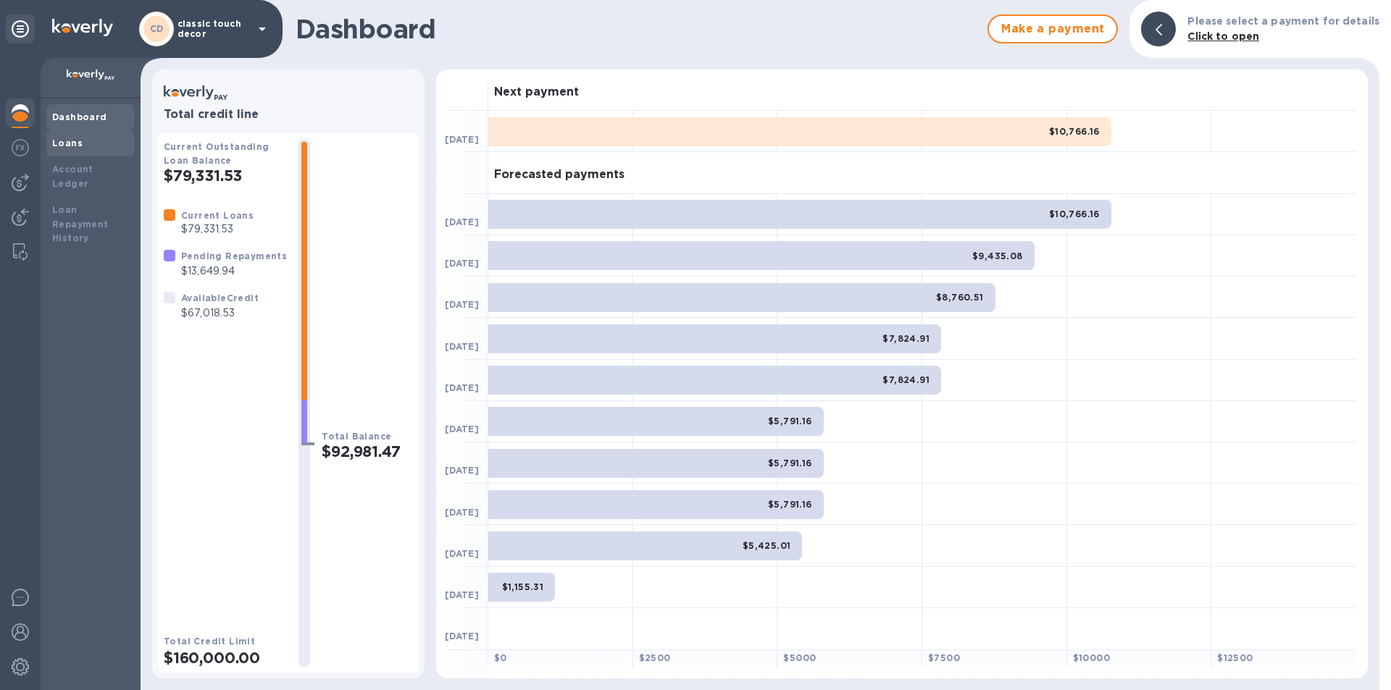
click at [81, 149] on div "Loans" at bounding box center [90, 143] width 77 height 14
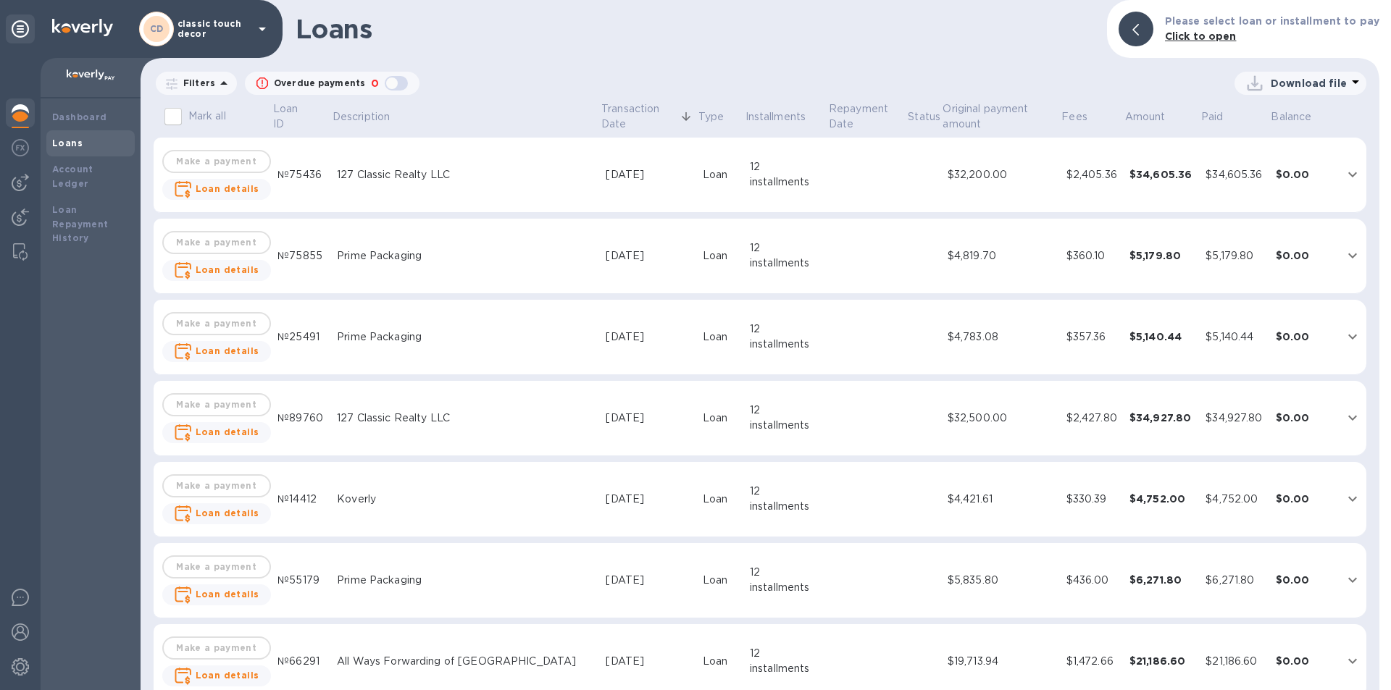
scroll to position [435, 0]
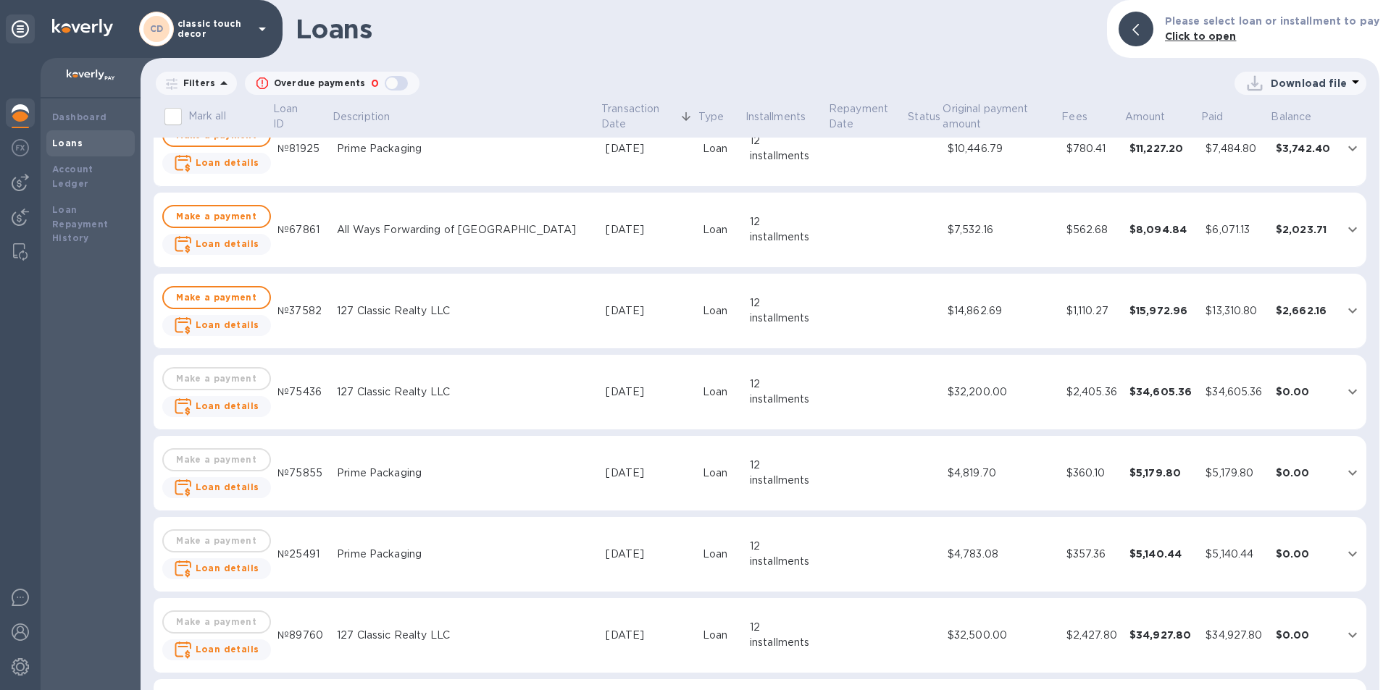
click at [406, 385] on div "127 Classic Realty LLC" at bounding box center [465, 392] width 257 height 15
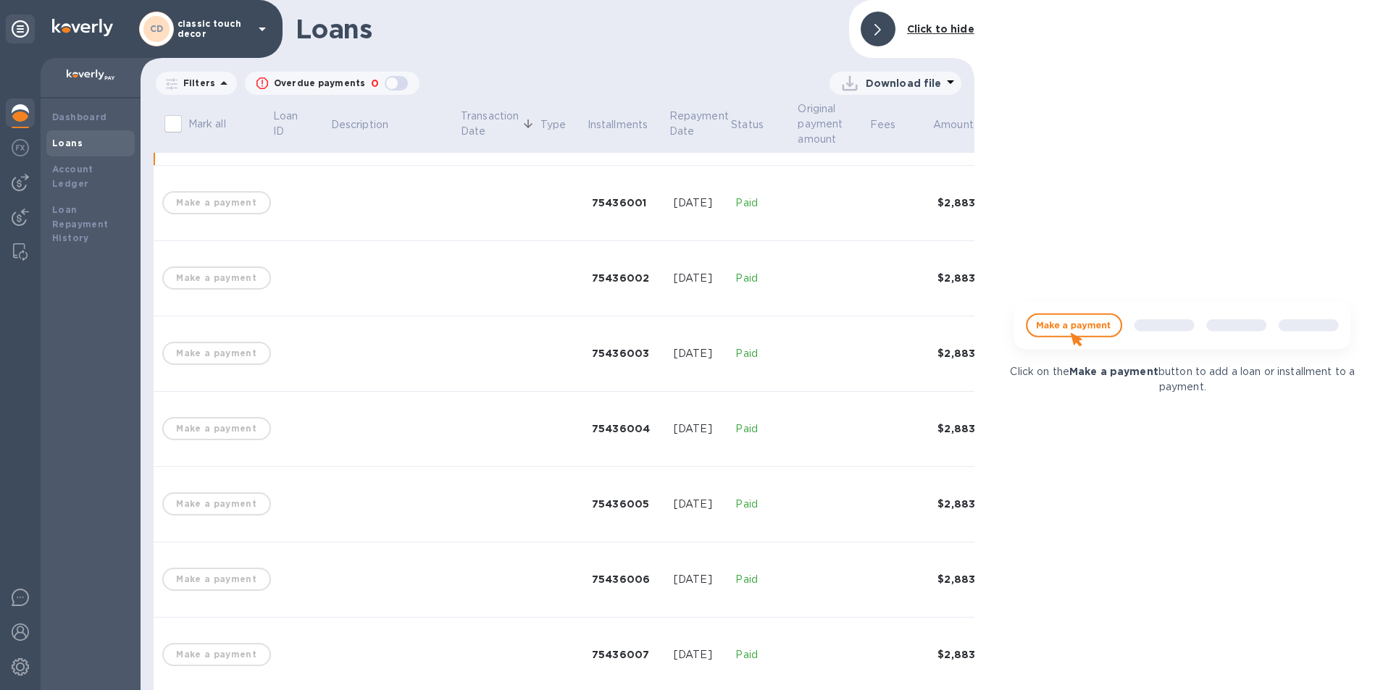
scroll to position [595, 0]
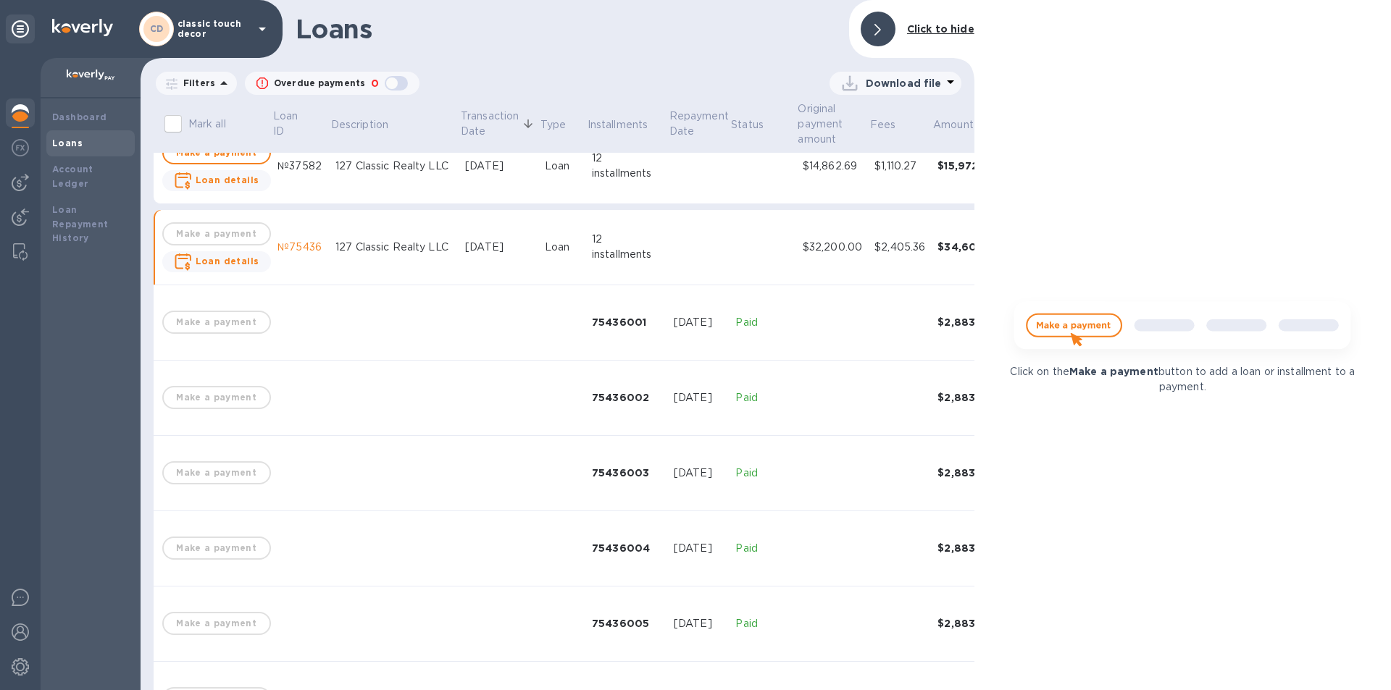
click at [459, 274] on td "May 22, 2025" at bounding box center [499, 247] width 80 height 75
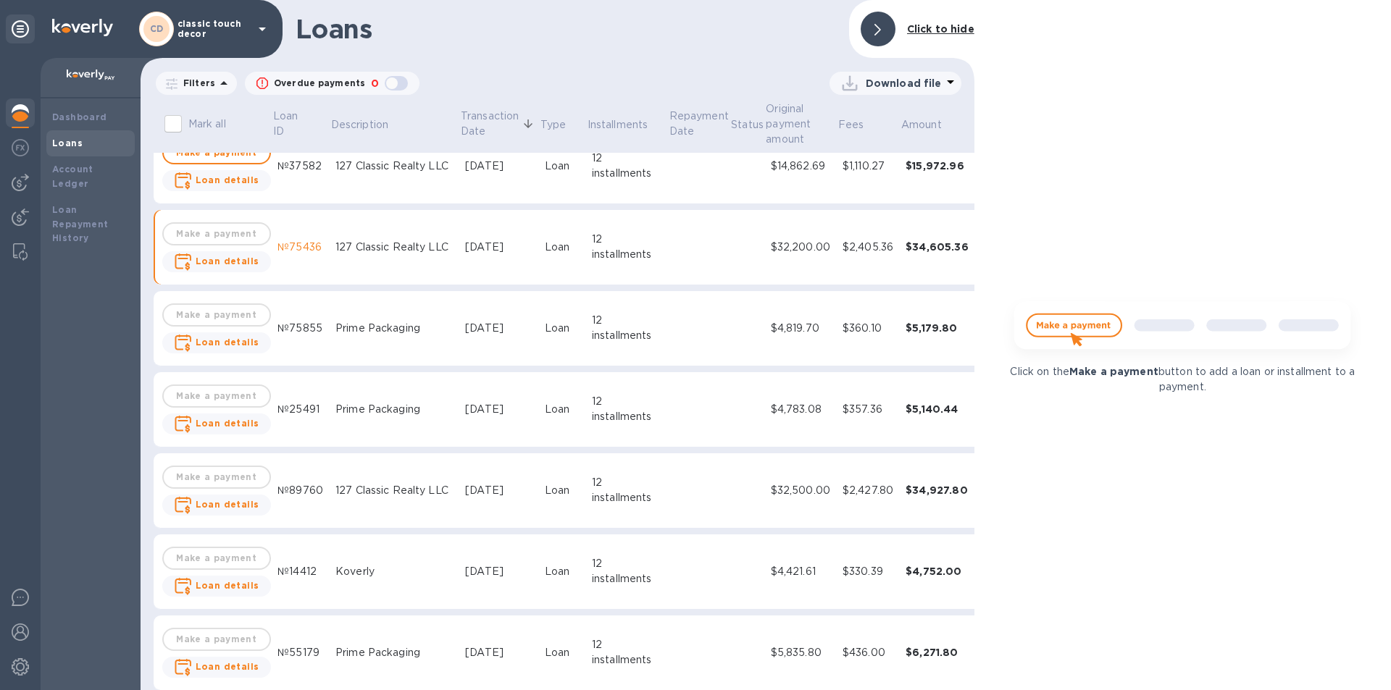
scroll to position [522, 0]
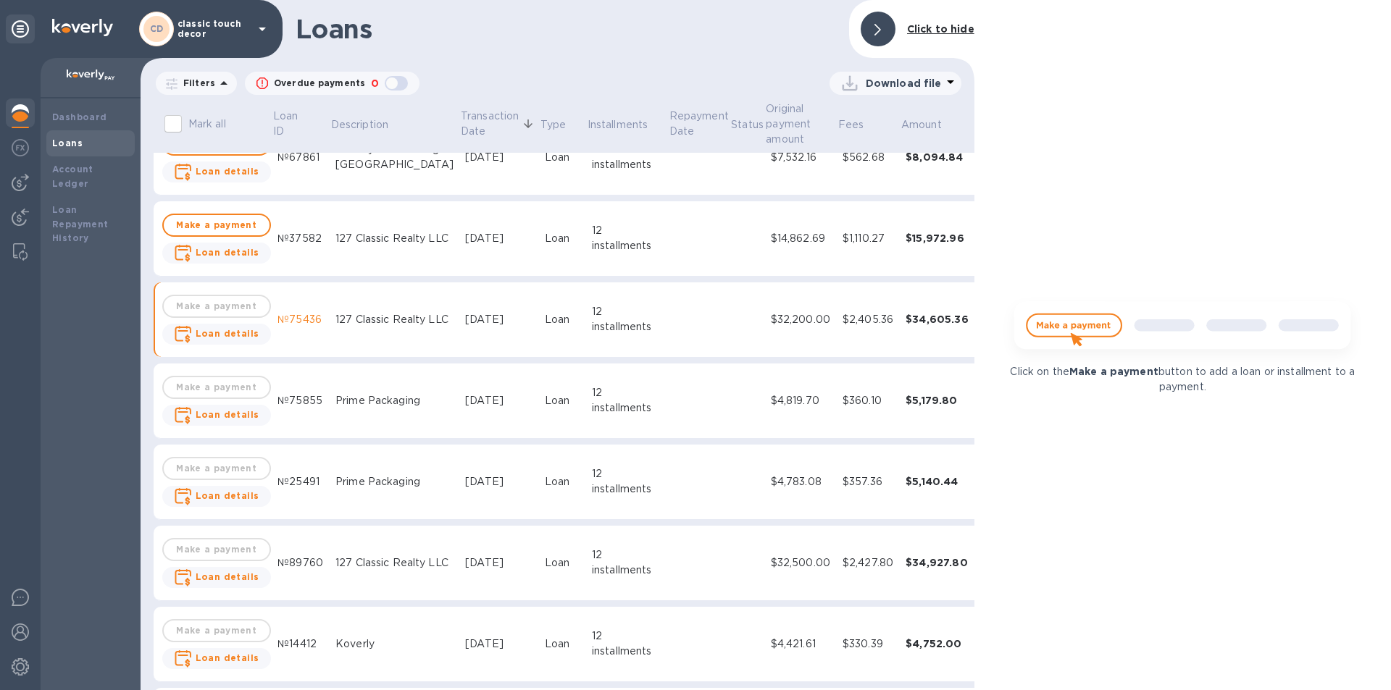
click at [459, 254] on td "Jun 6, 2025" at bounding box center [499, 238] width 80 height 75
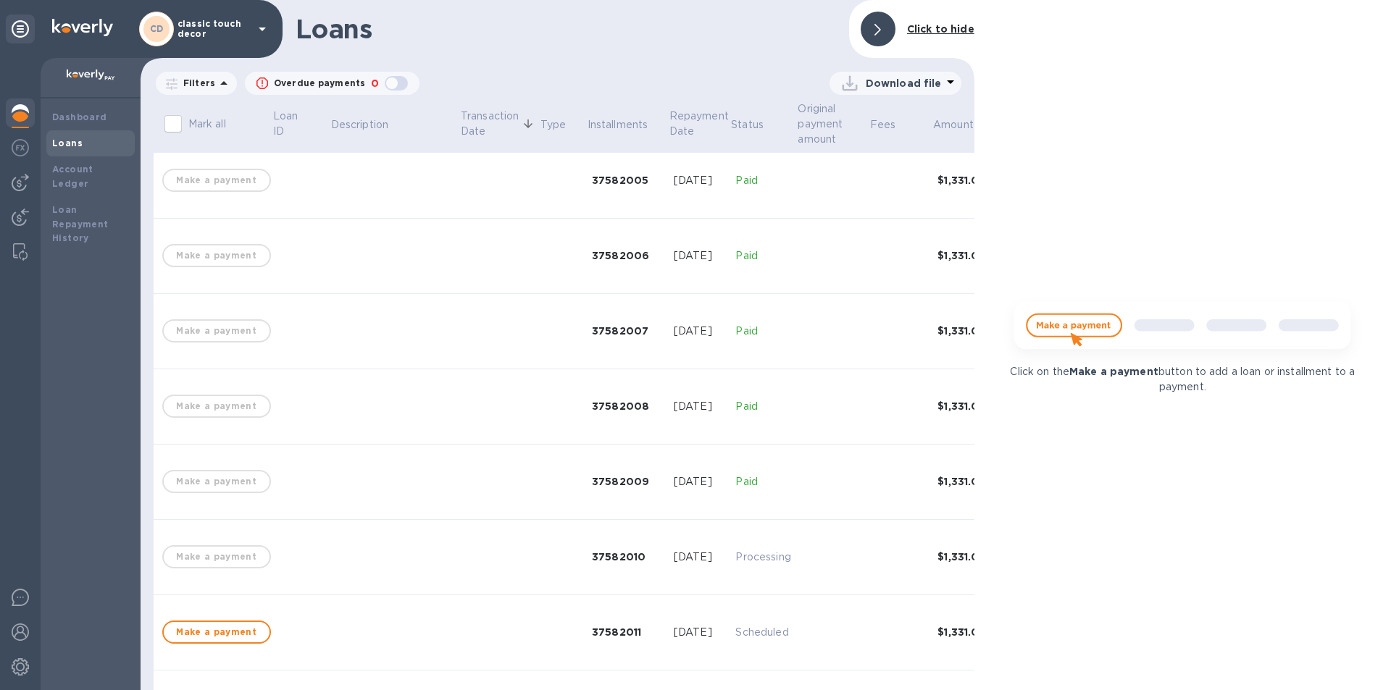
scroll to position [522, 0]
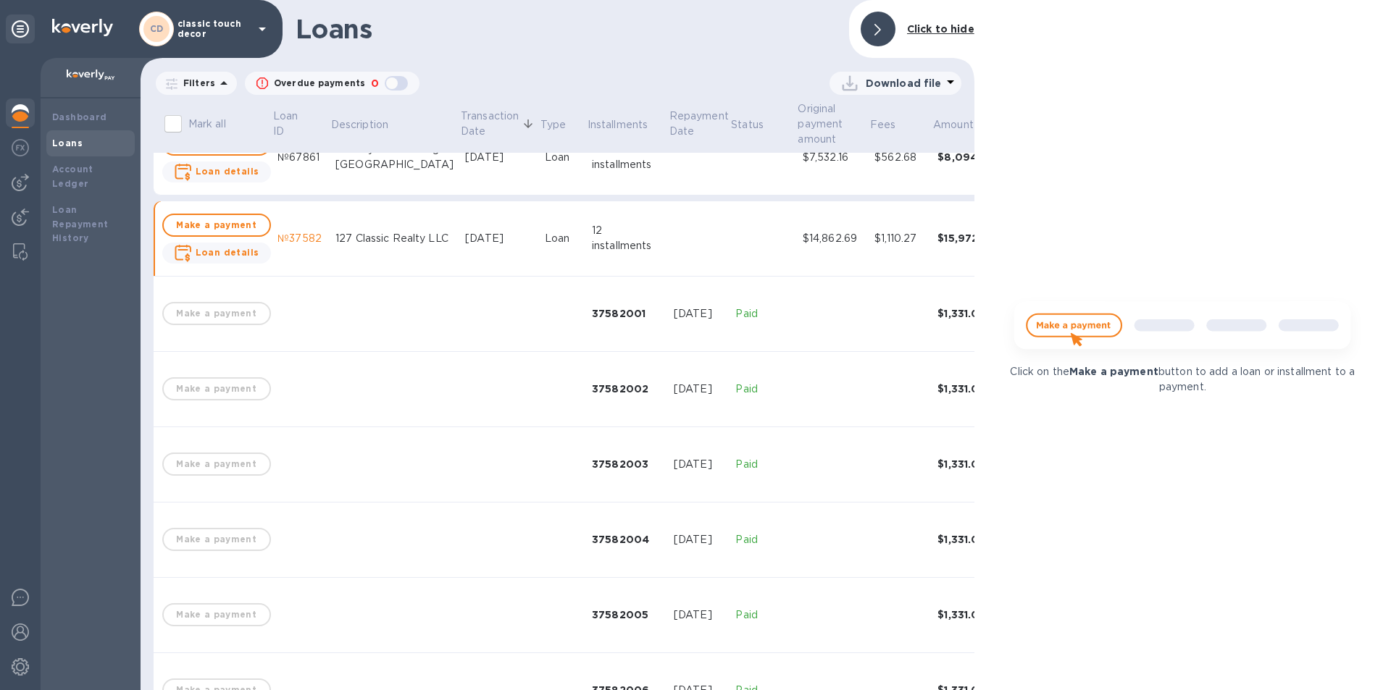
click at [465, 245] on div "Jun 6, 2025" at bounding box center [499, 238] width 68 height 15
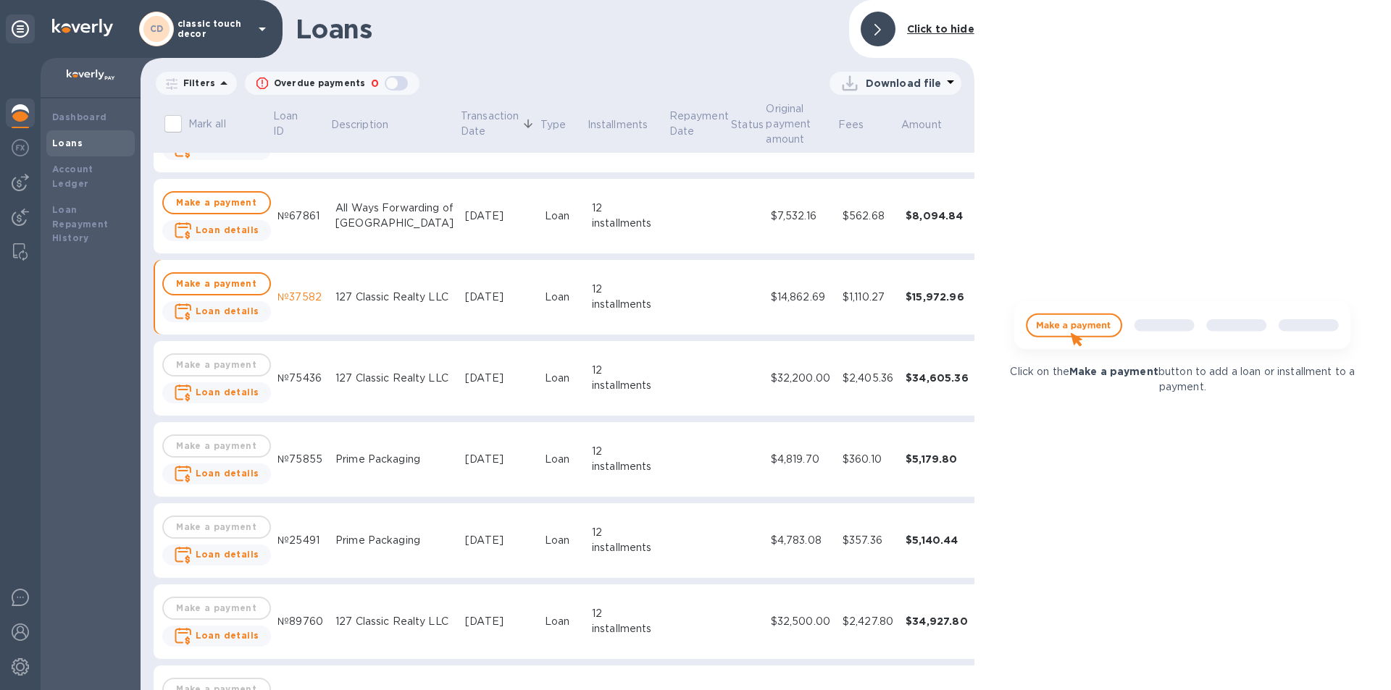
scroll to position [377, 0]
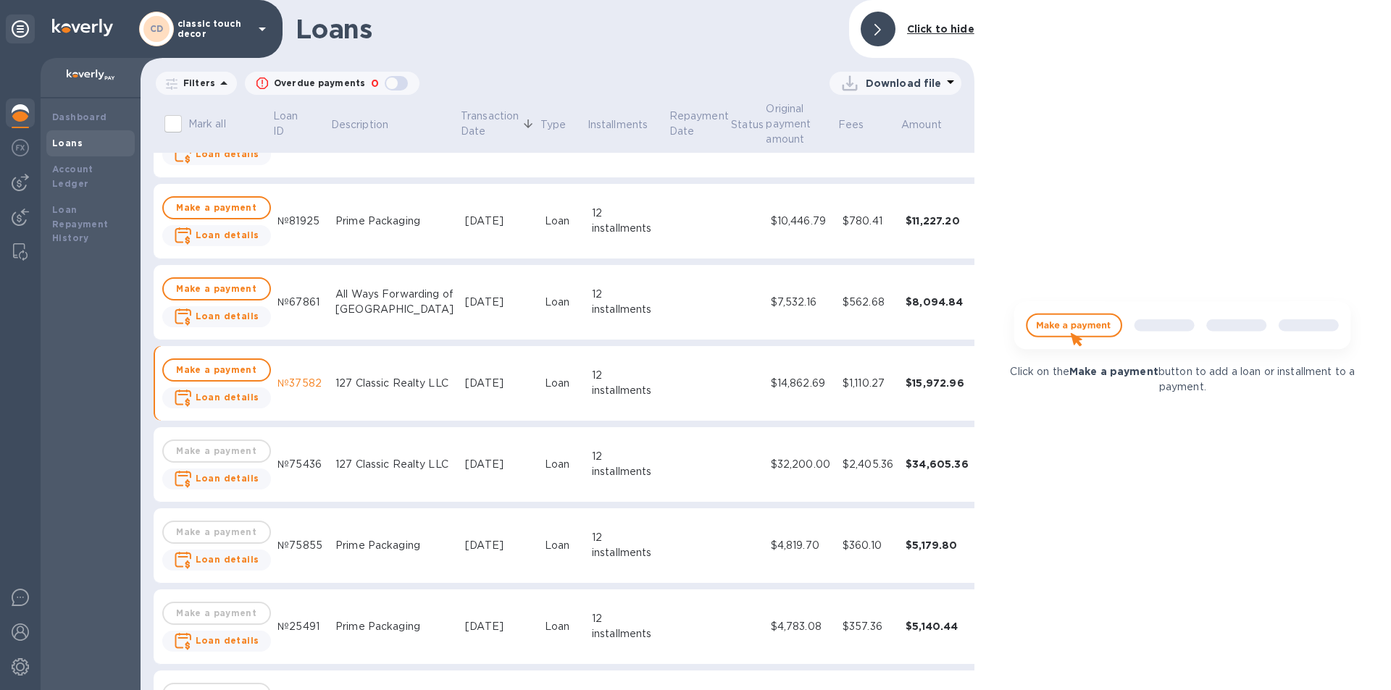
click at [465, 301] on div "Jun 12, 2025" at bounding box center [499, 302] width 68 height 15
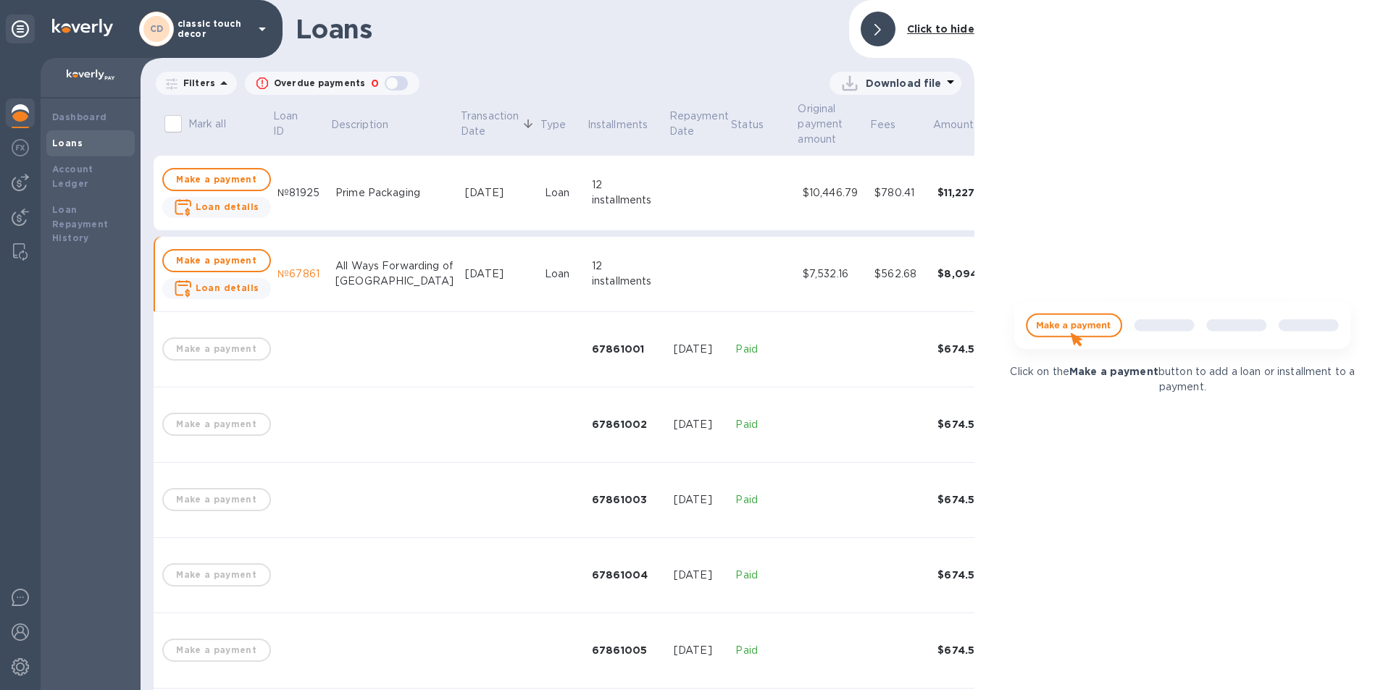
scroll to position [160, 0]
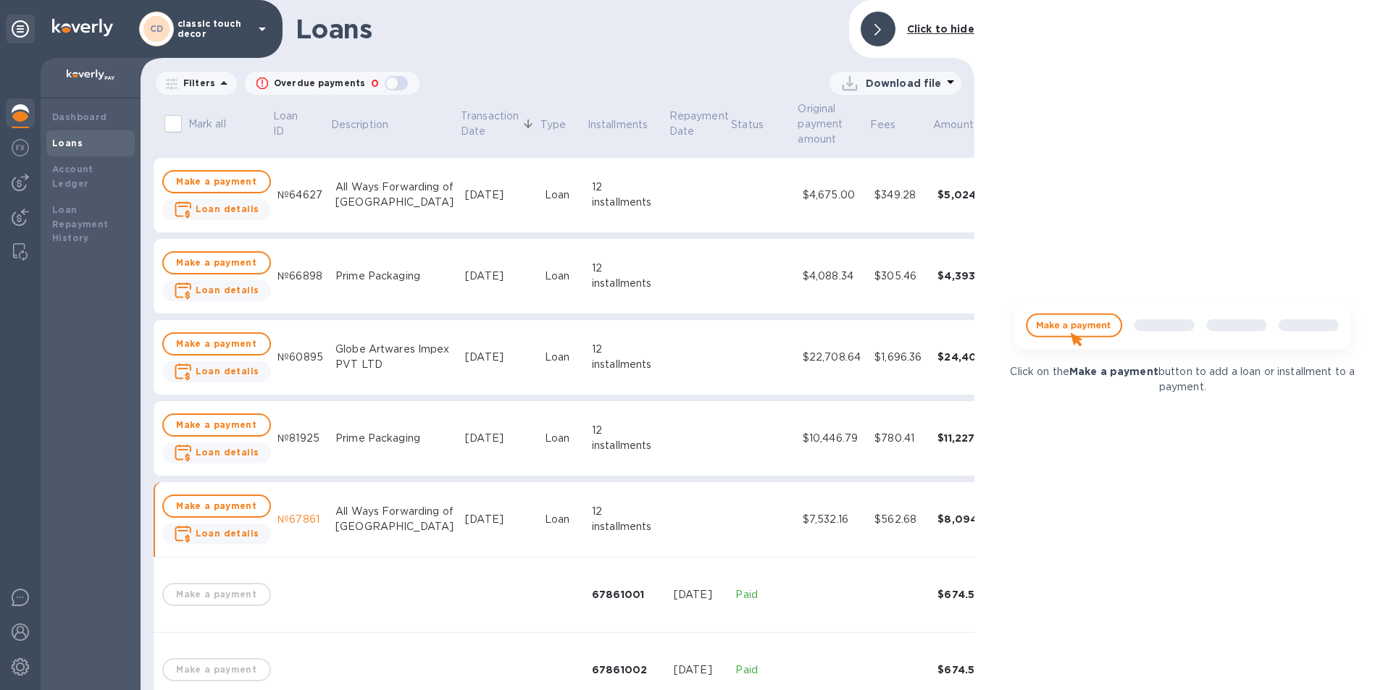
click at [398, 508] on div "All Ways Forwarding of NY" at bounding box center [394, 519] width 118 height 30
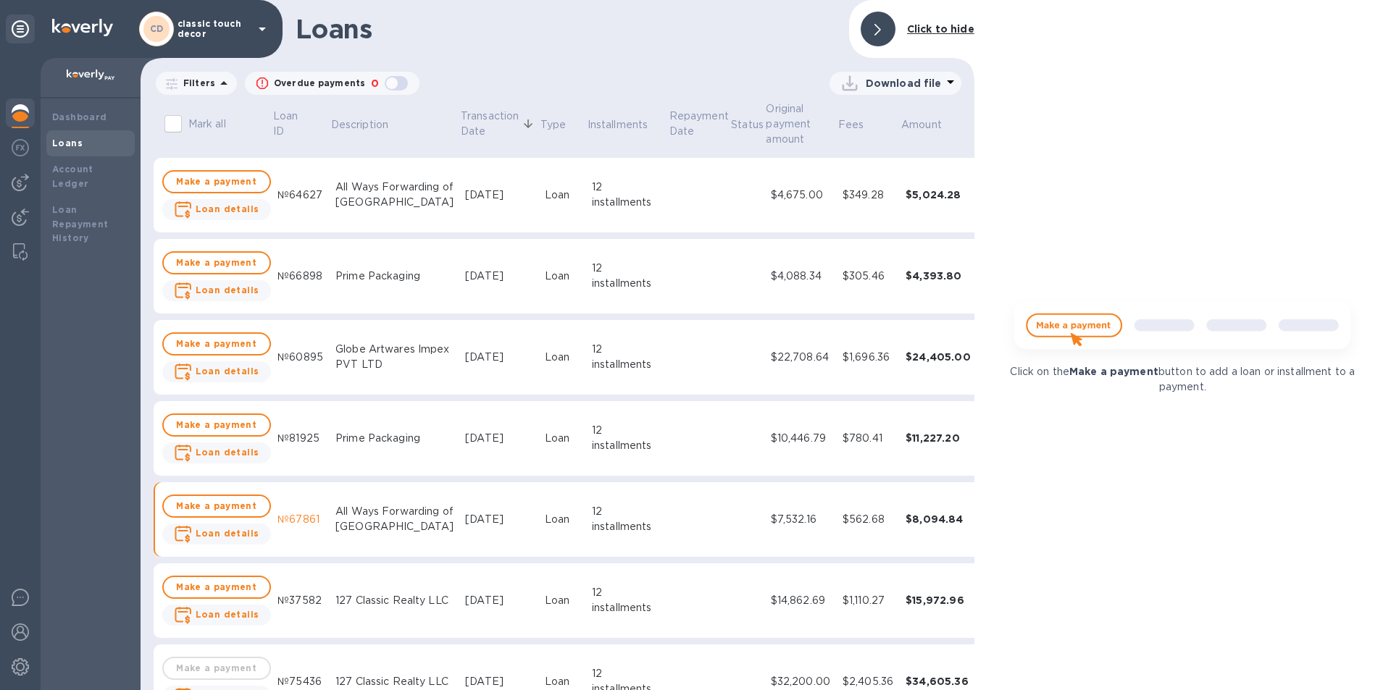
click at [417, 450] on td "Prime Packaging" at bounding box center [395, 438] width 130 height 75
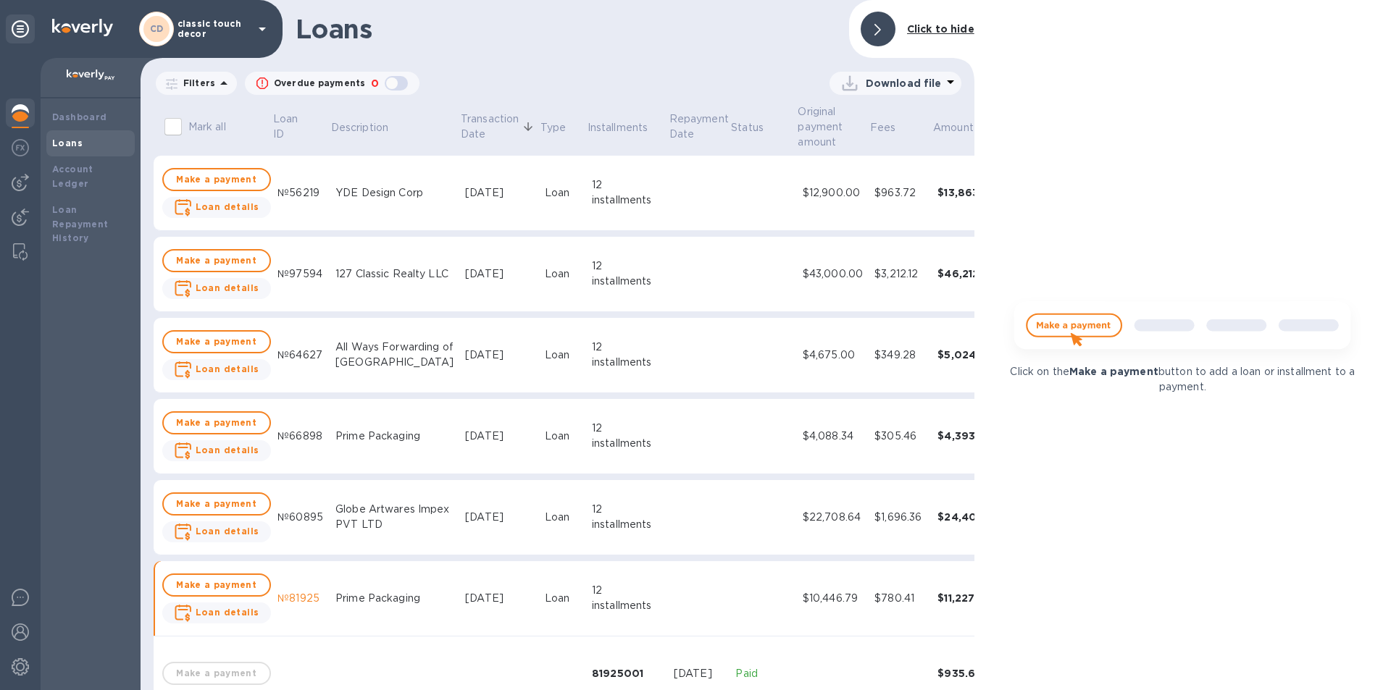
click at [359, 580] on td "Prime Packaging" at bounding box center [395, 598] width 130 height 75
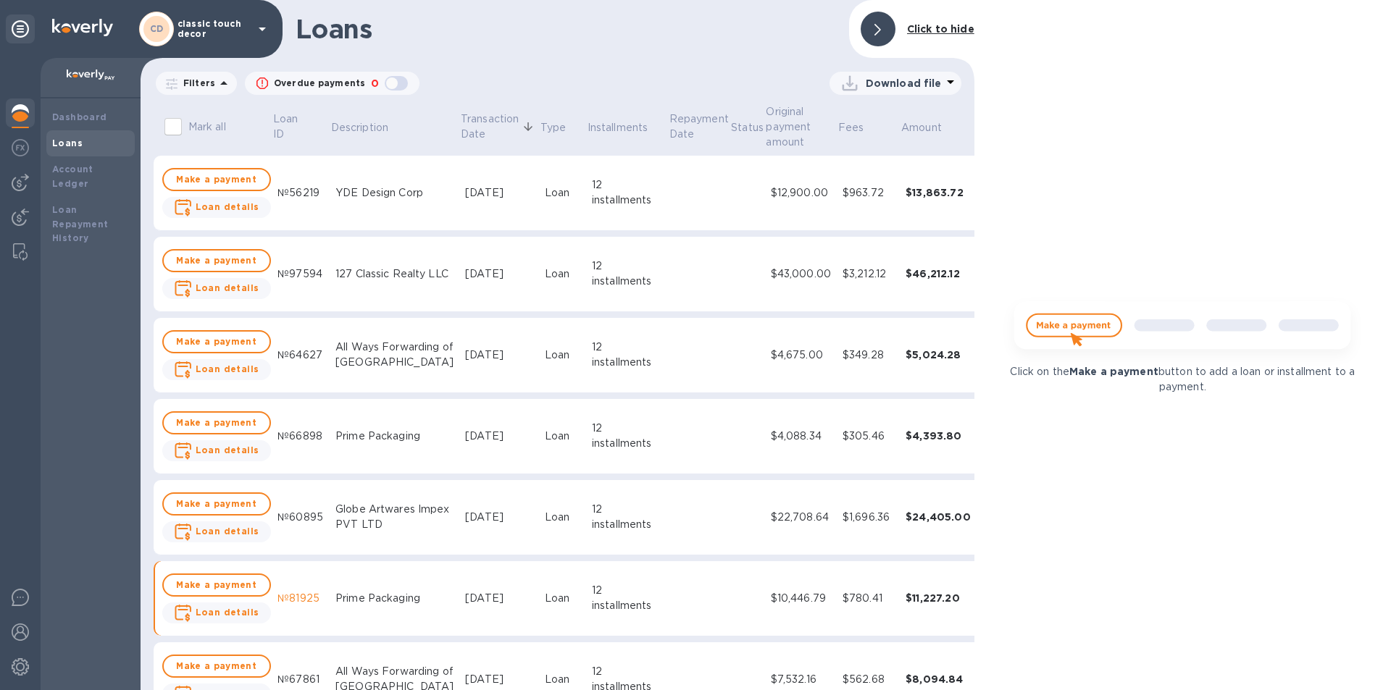
click at [395, 521] on div "Globe Artwares Impex PVT LTD" at bounding box center [394, 517] width 118 height 30
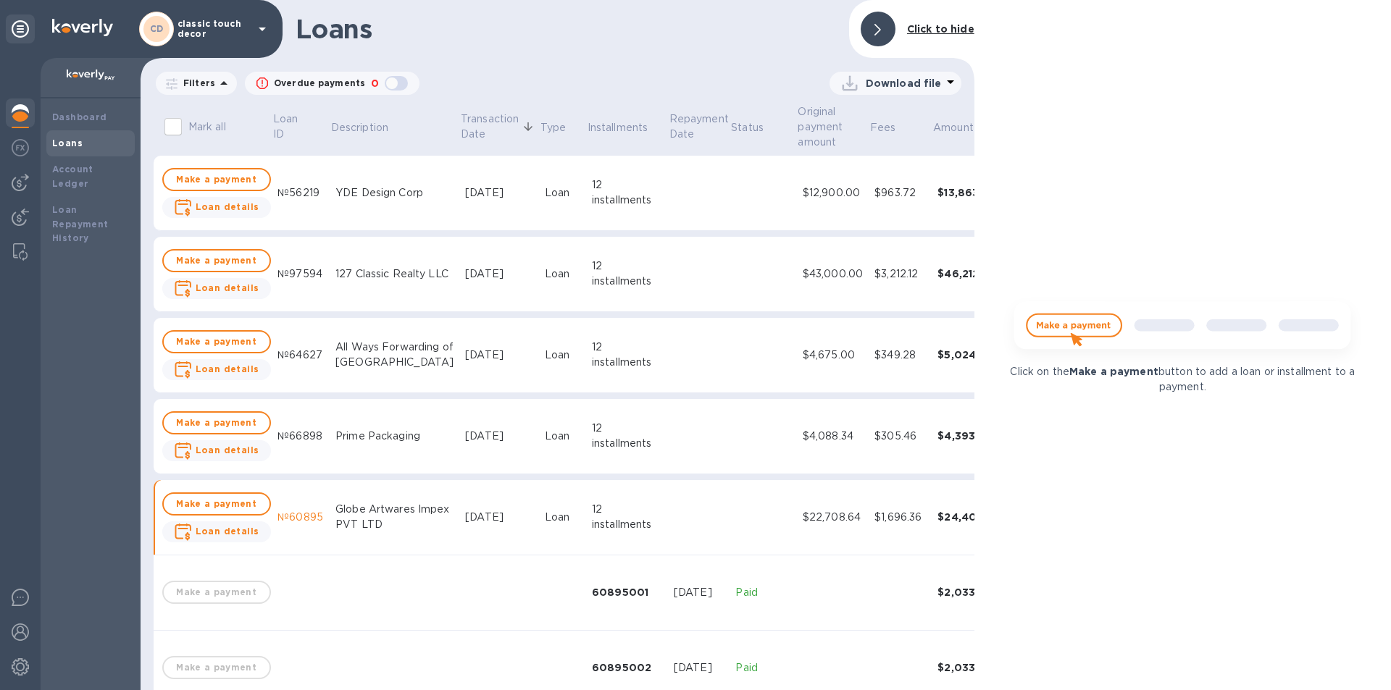
click at [391, 503] on div "Globe Artwares Impex PVT LTD" at bounding box center [394, 517] width 118 height 30
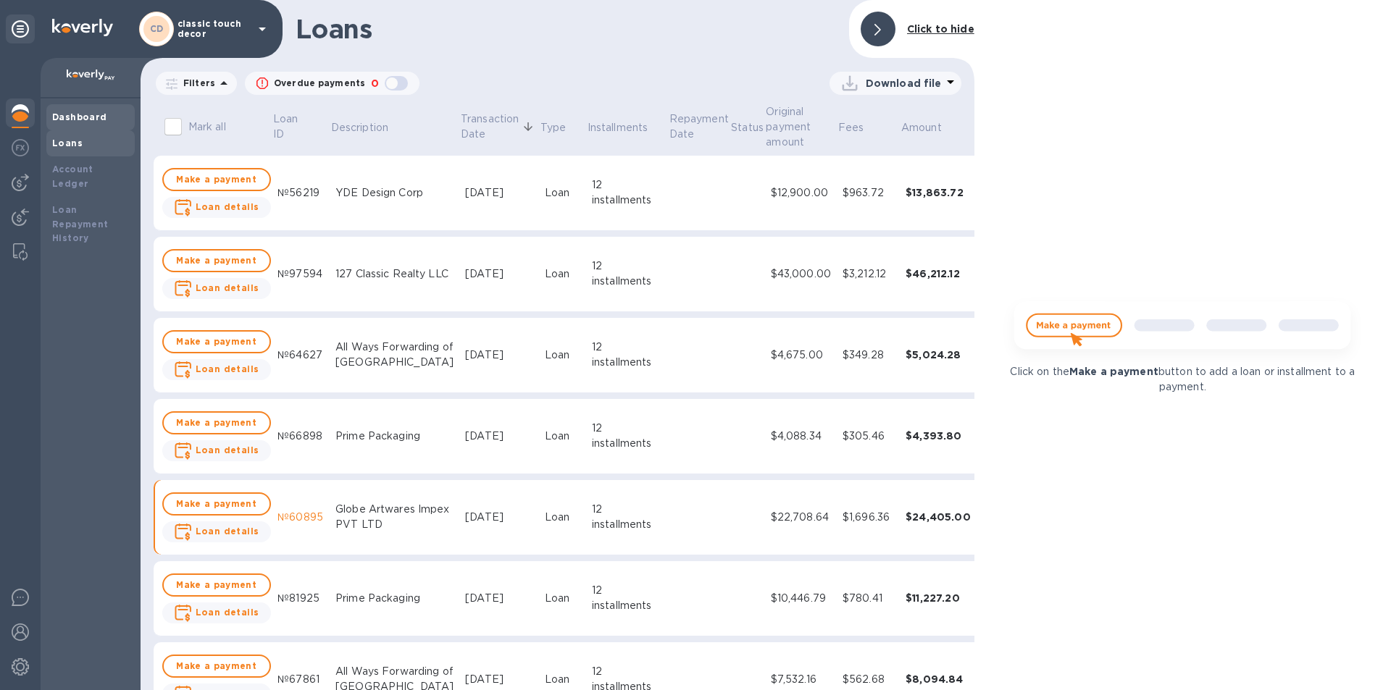
click at [78, 114] on b "Dashboard" at bounding box center [79, 117] width 55 height 11
